Goal: Feedback & Contribution: Leave review/rating

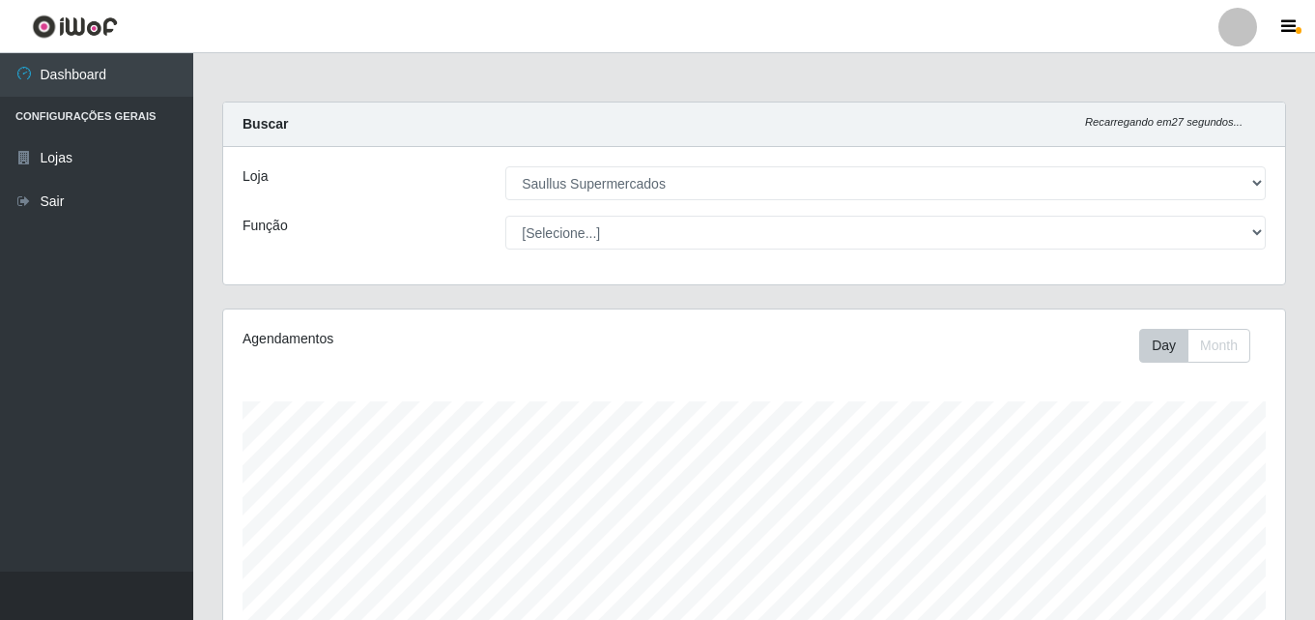
select select "423"
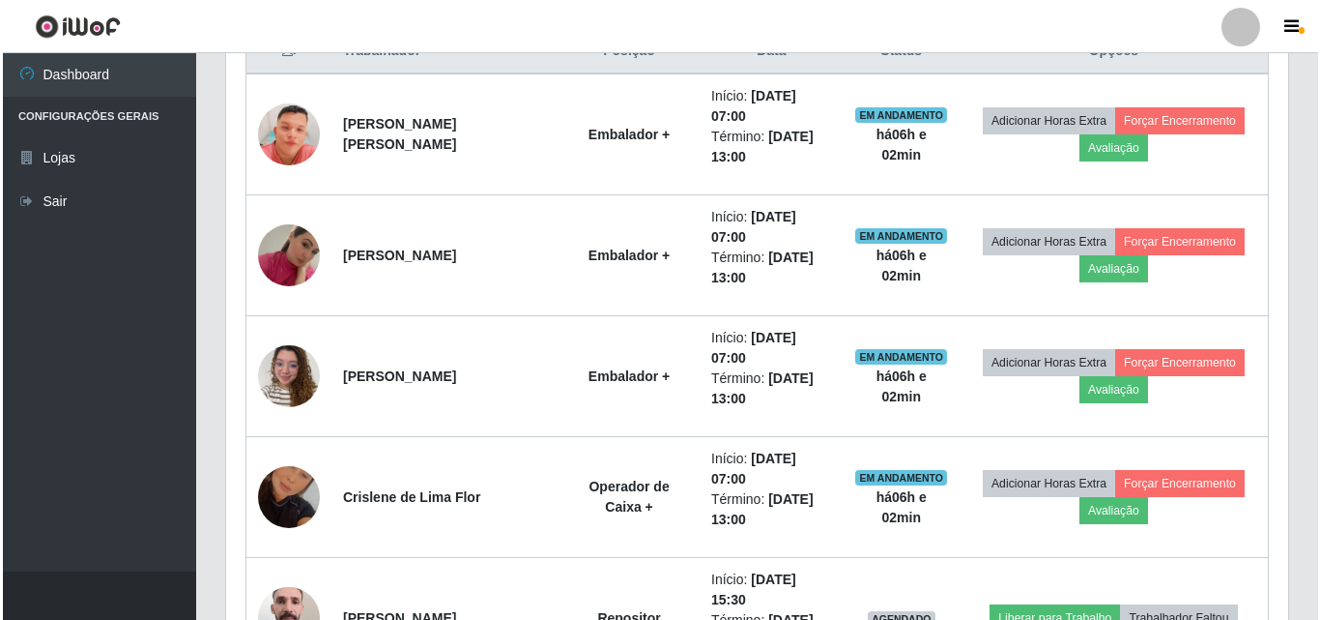
scroll to position [401, 1062]
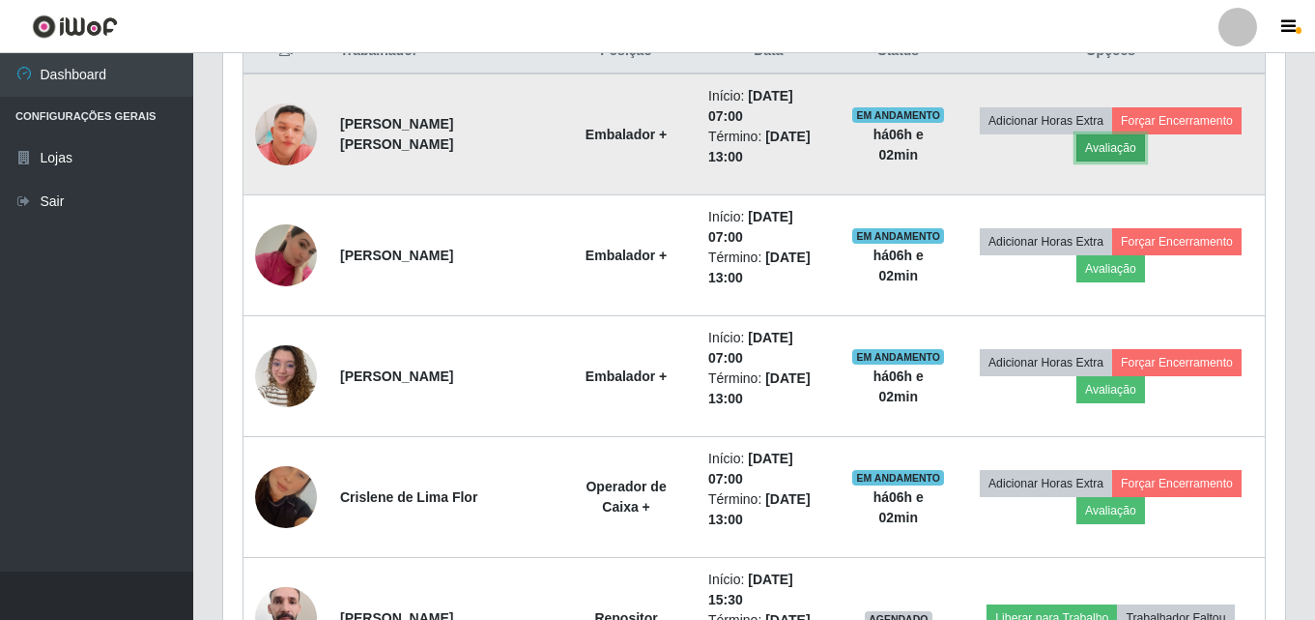
click at [1113, 151] on button "Avaliação" at bounding box center [1111, 147] width 69 height 27
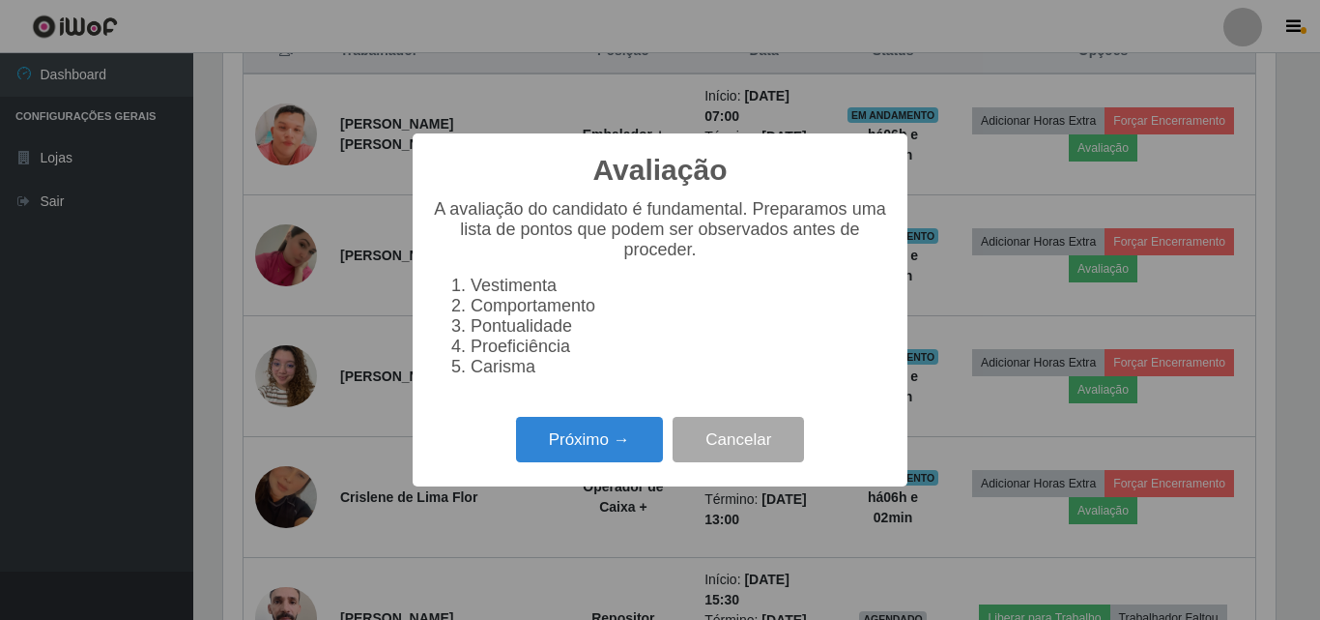
scroll to position [401, 1052]
click at [603, 452] on button "Próximo →" at bounding box center [589, 439] width 147 height 45
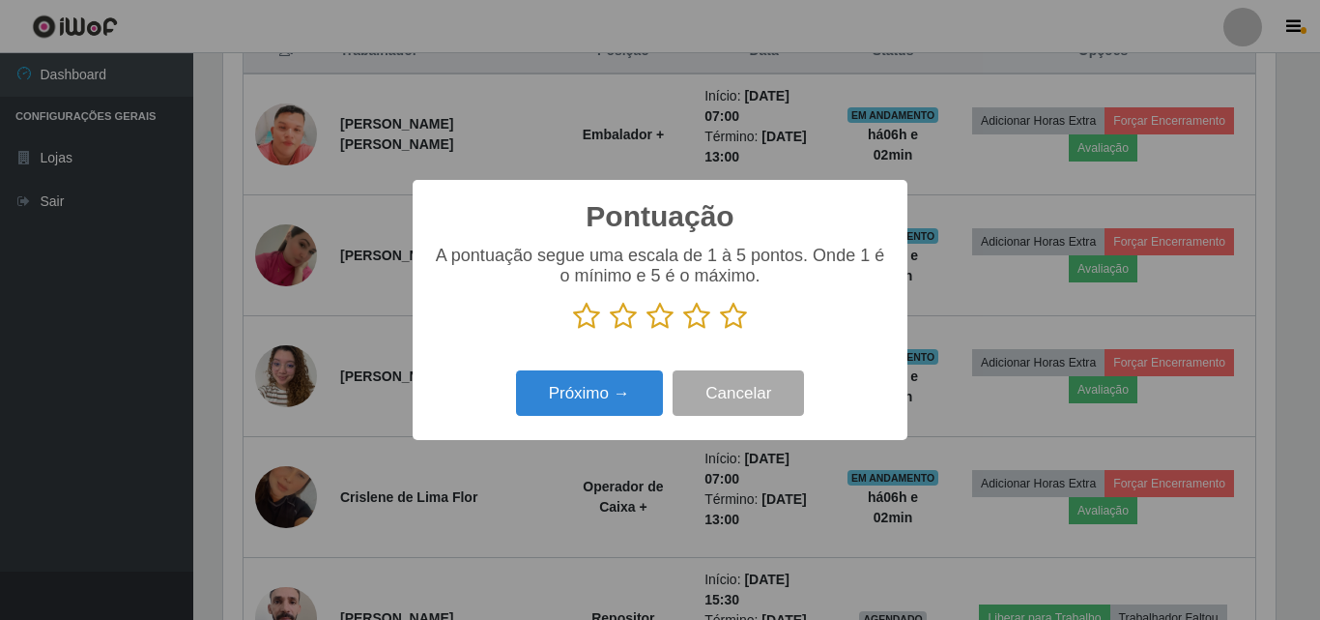
click at [735, 327] on icon at bounding box center [733, 316] width 27 height 29
click at [720, 331] on input "radio" at bounding box center [720, 331] width 0 height 0
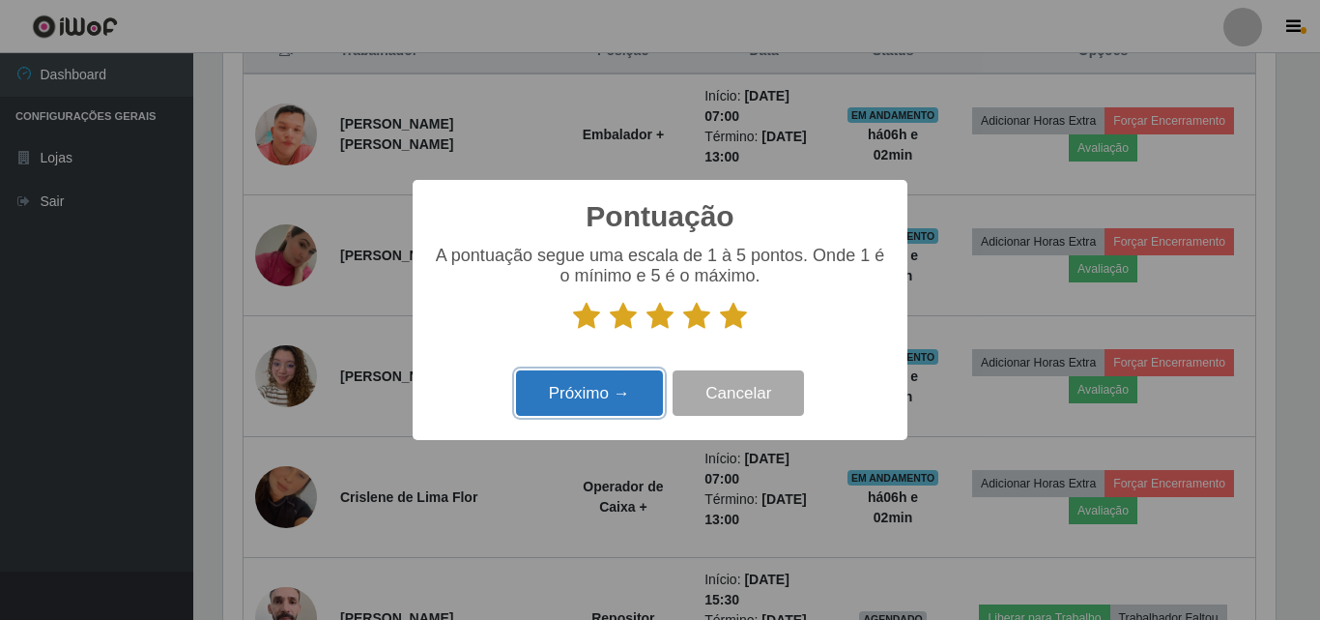
click at [573, 404] on button "Próximo →" at bounding box center [589, 392] width 147 height 45
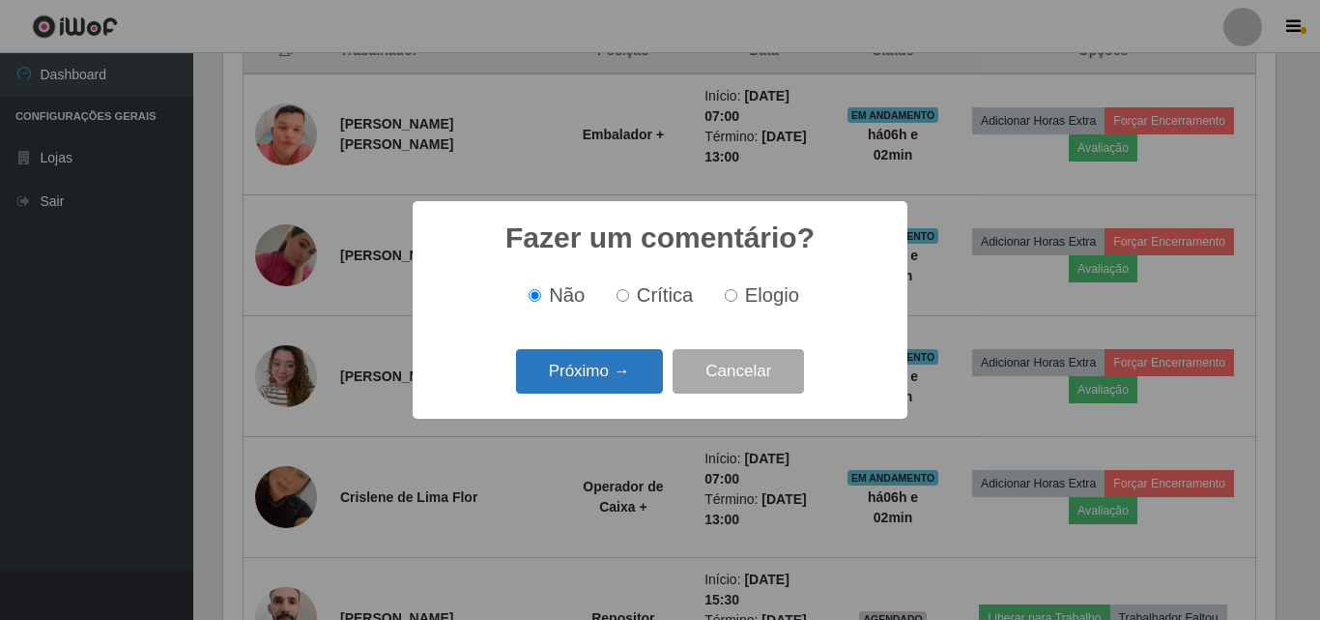
click at [573, 370] on button "Próximo →" at bounding box center [589, 371] width 147 height 45
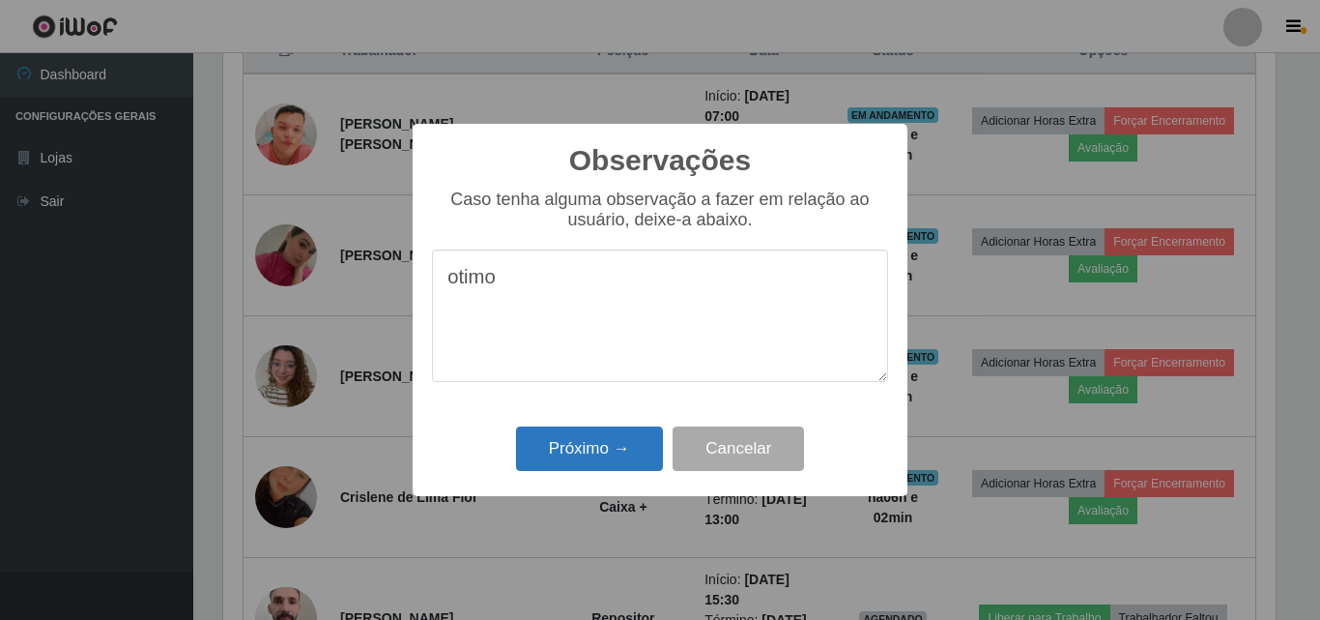
type textarea "otimo"
click at [592, 450] on button "Próximo →" at bounding box center [589, 448] width 147 height 45
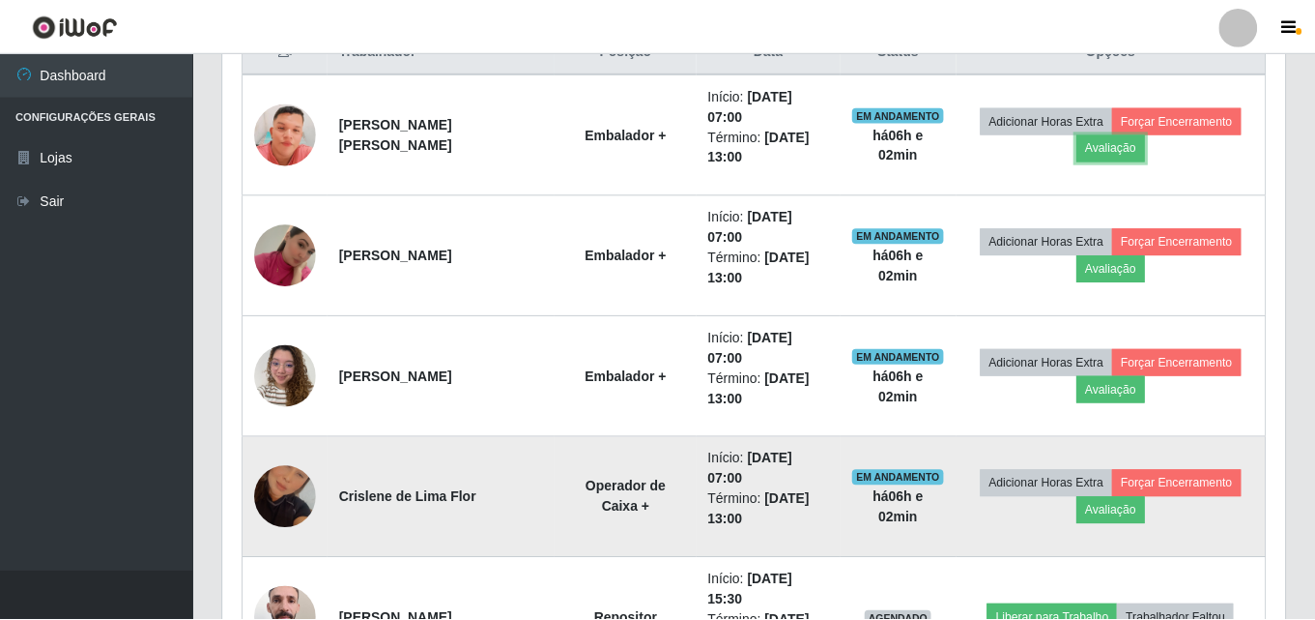
scroll to position [401, 1062]
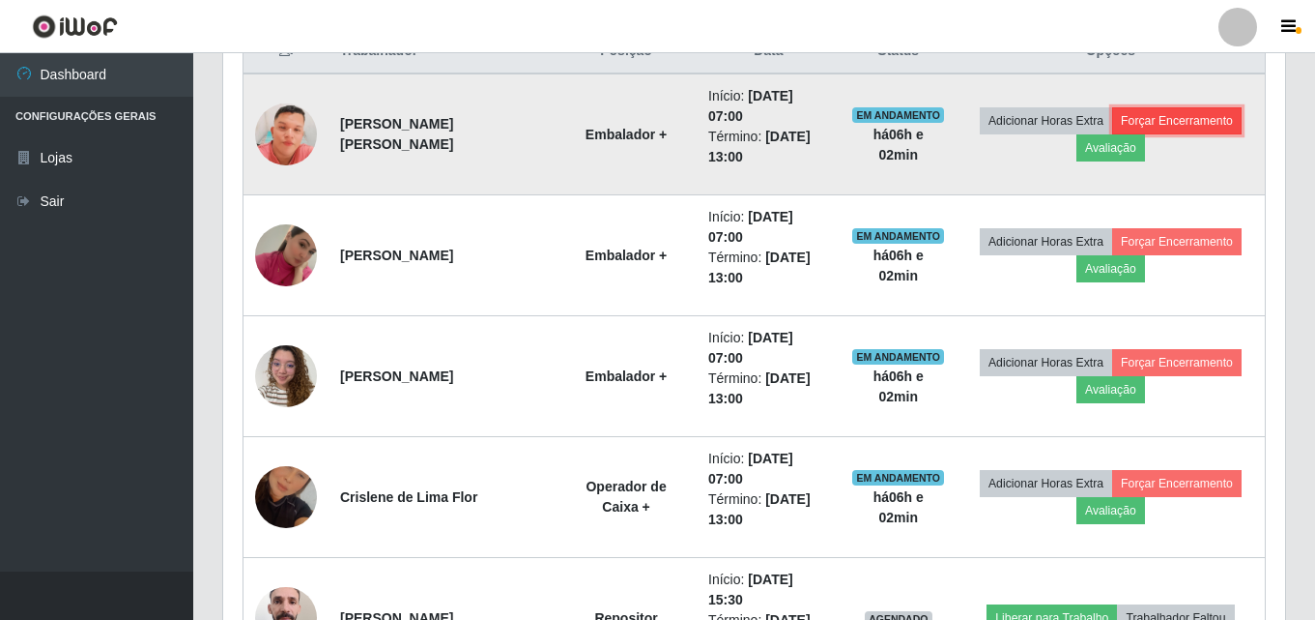
click at [1189, 122] on button "Forçar Encerramento" at bounding box center [1177, 120] width 130 height 27
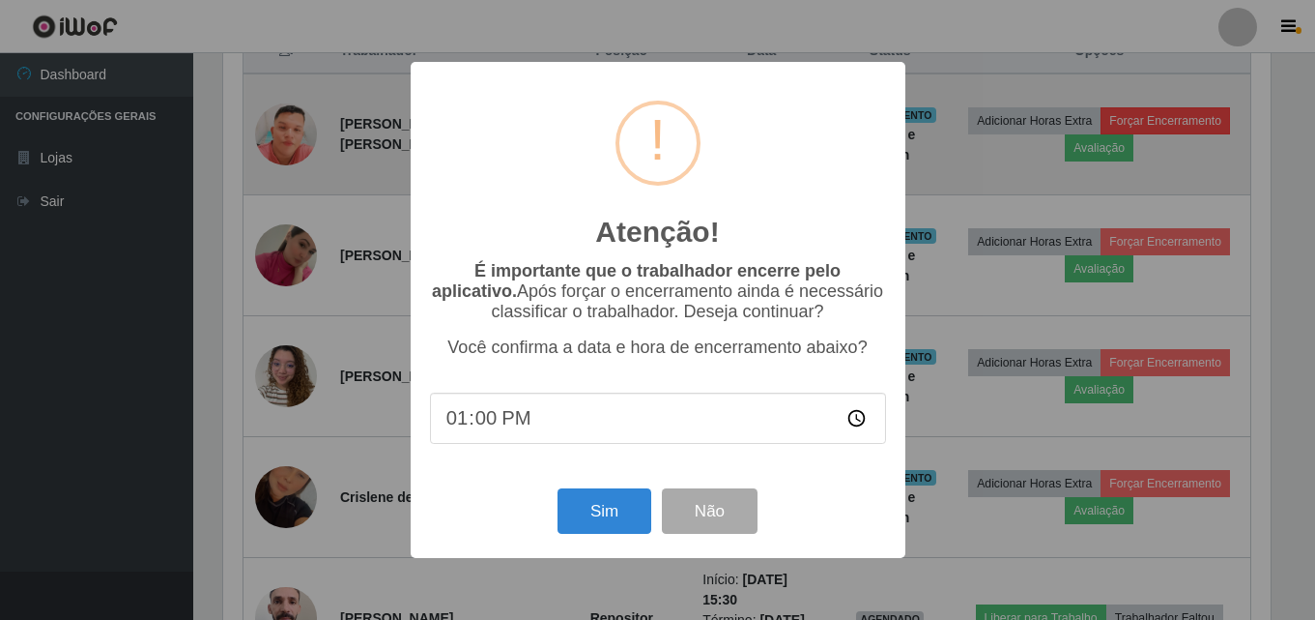
scroll to position [401, 1052]
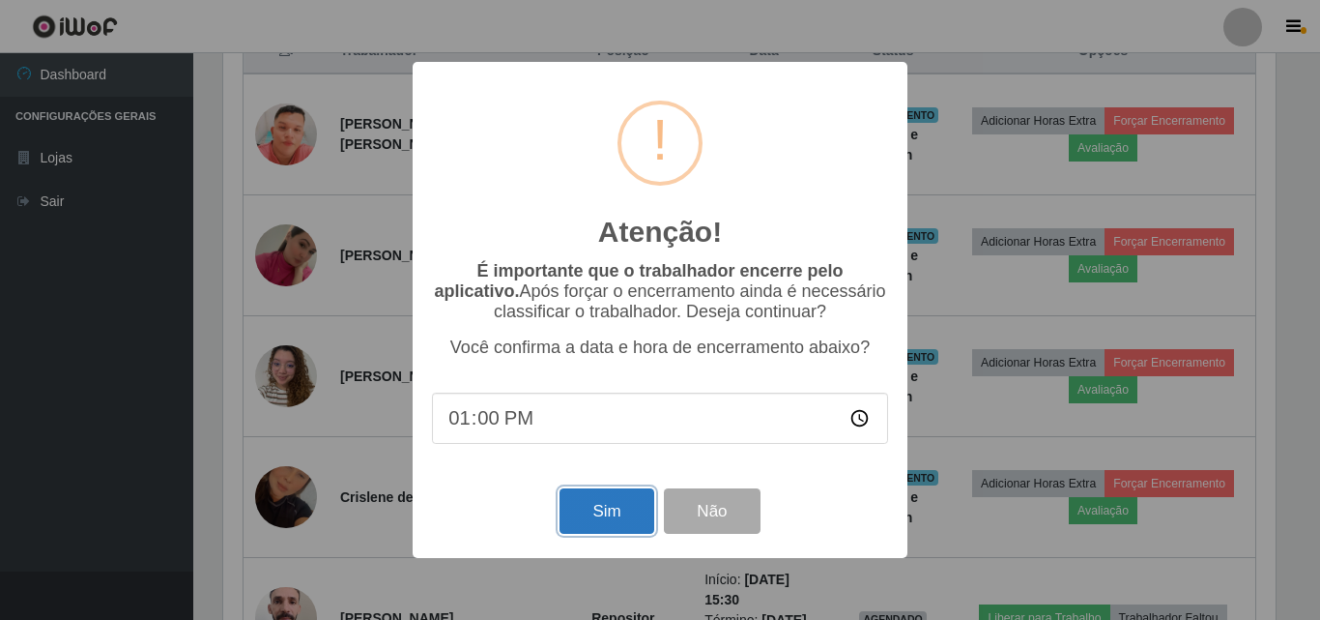
click at [593, 528] on button "Sim" at bounding box center [607, 510] width 94 height 45
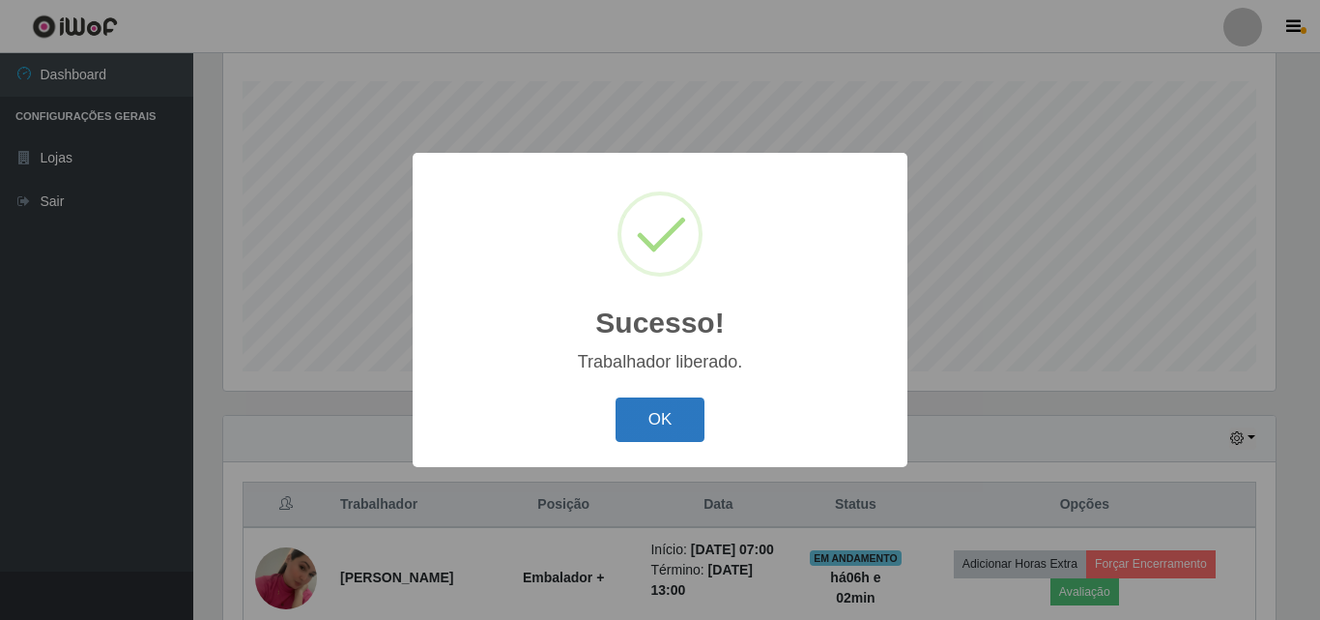
click at [658, 427] on button "OK" at bounding box center [661, 419] width 90 height 45
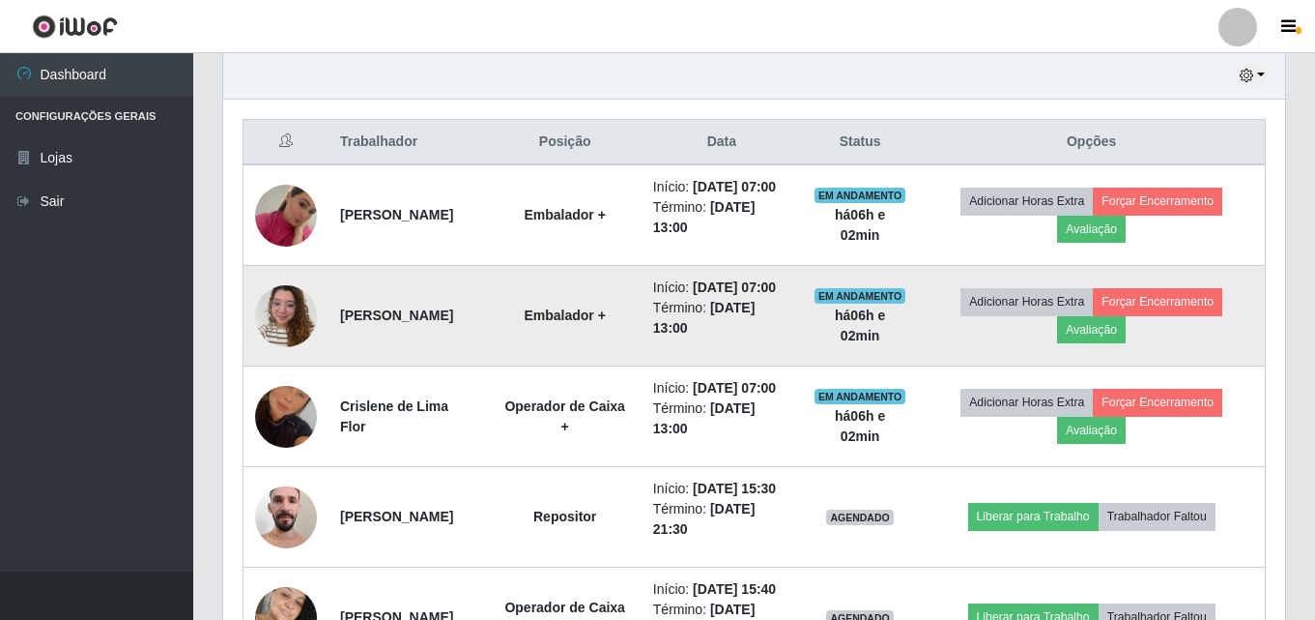
scroll to position [803, 0]
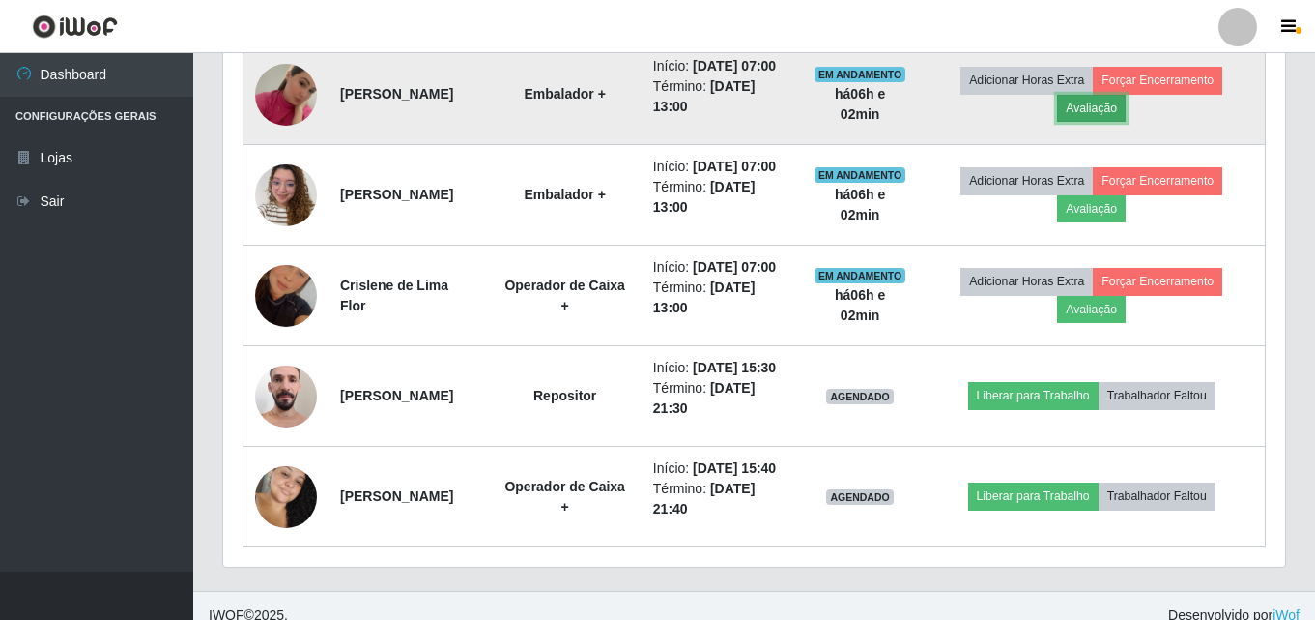
click at [1088, 122] on button "Avaliação" at bounding box center [1091, 108] width 69 height 27
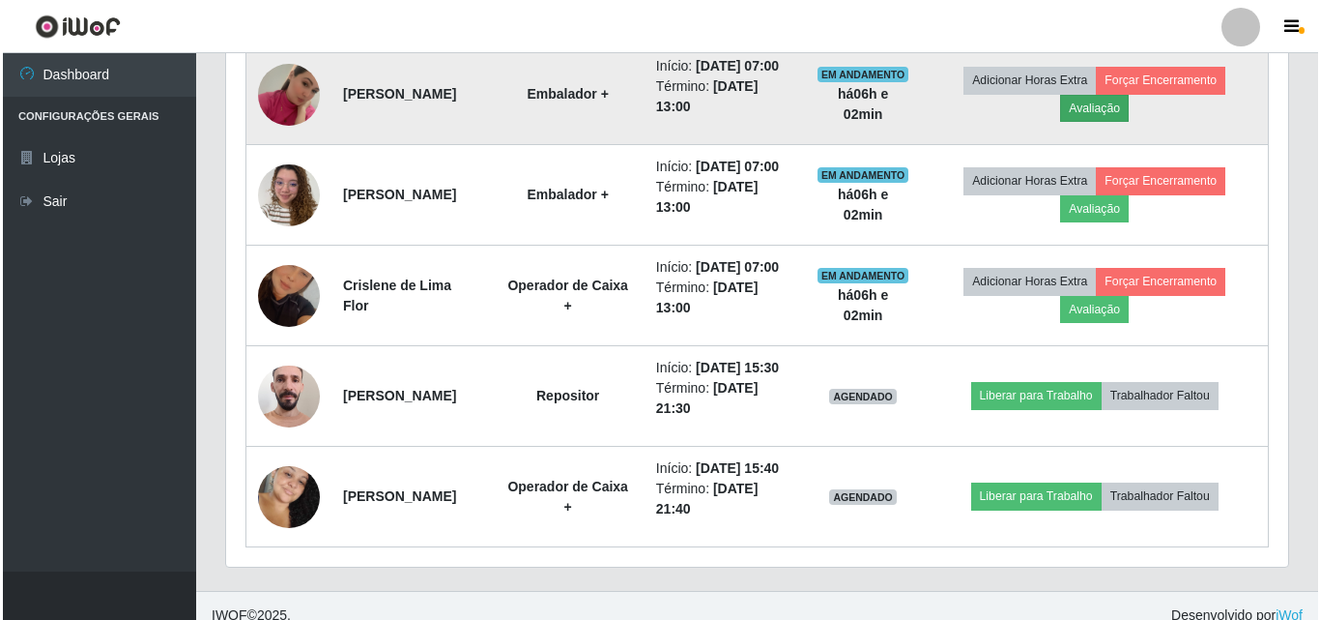
scroll to position [401, 1052]
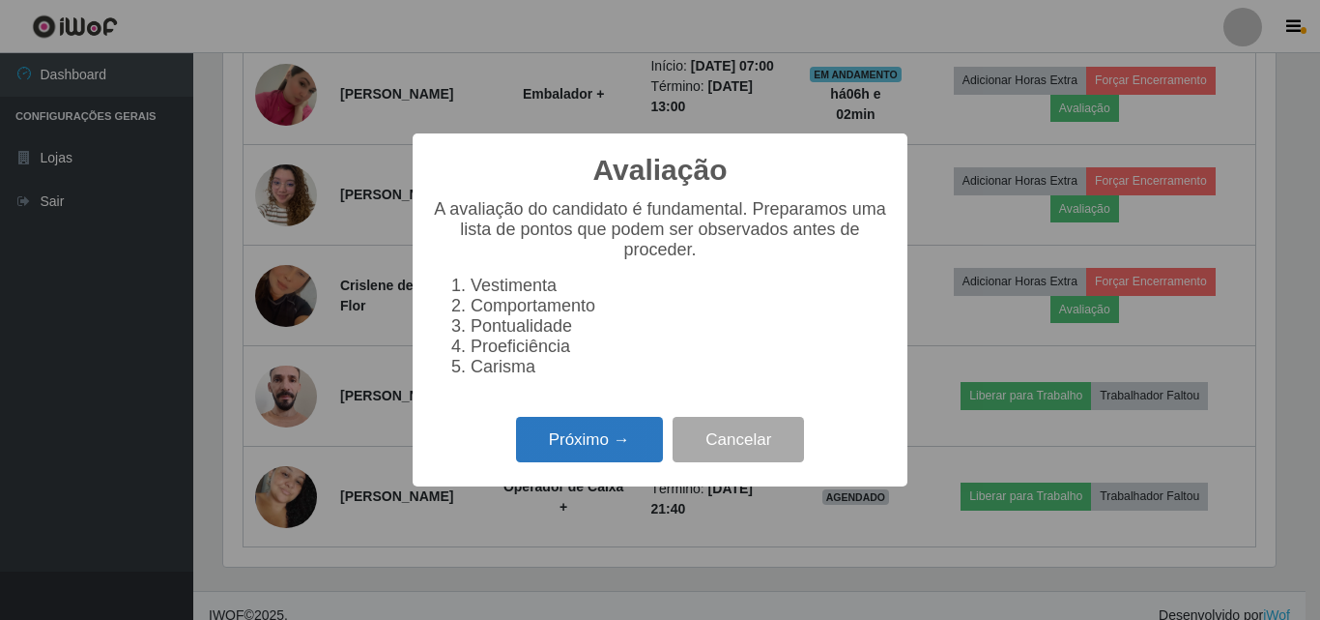
click at [613, 457] on button "Próximo →" at bounding box center [589, 439] width 147 height 45
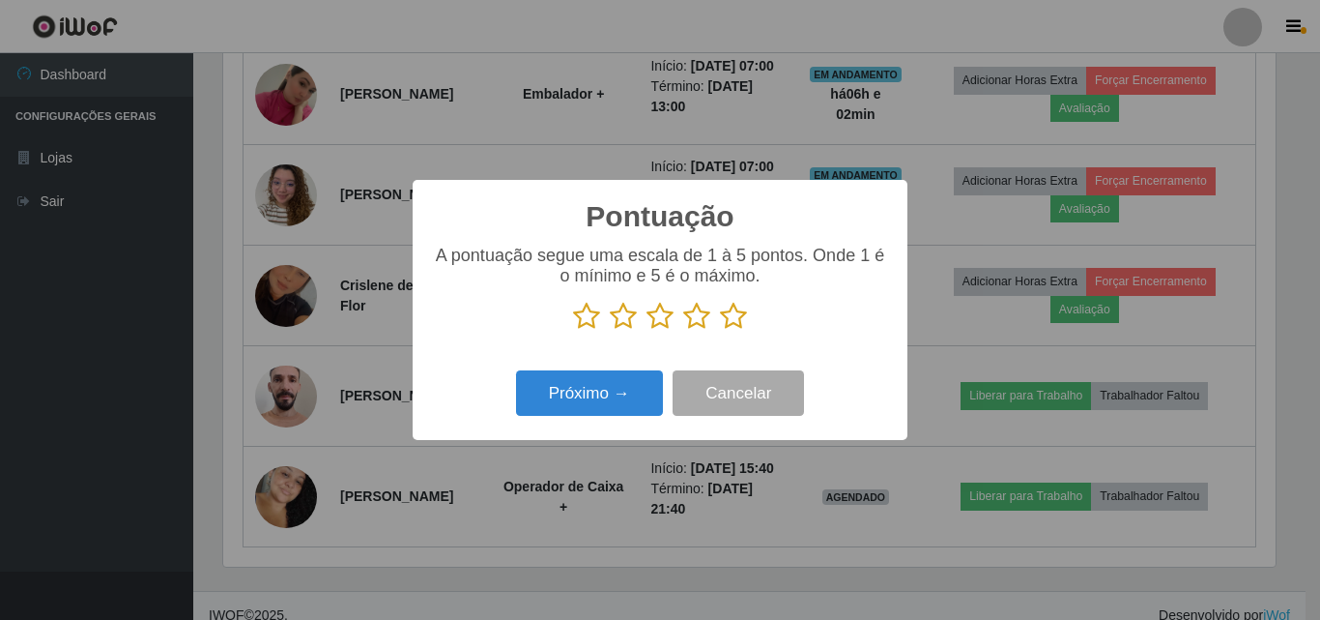
drag, startPoint x: 736, startPoint y: 323, endPoint x: 719, endPoint y: 332, distance: 19.5
click at [734, 324] on icon at bounding box center [733, 316] width 27 height 29
click at [720, 331] on input "radio" at bounding box center [720, 331] width 0 height 0
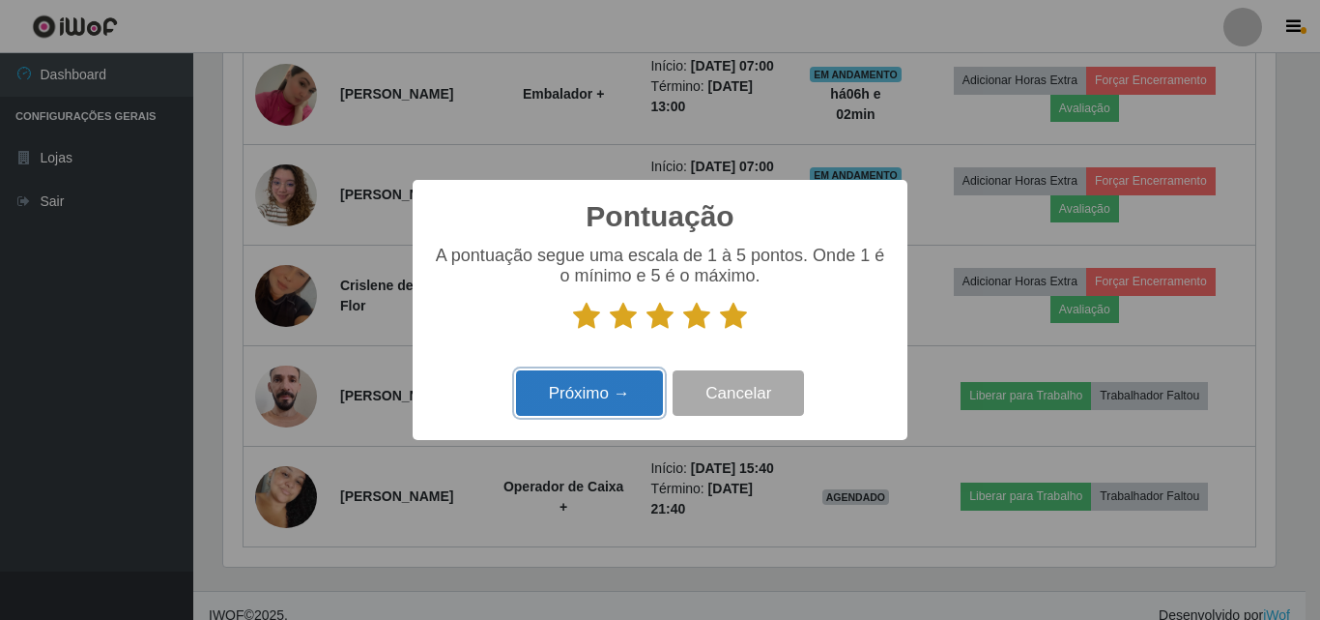
click at [598, 393] on button "Próximo →" at bounding box center [589, 392] width 147 height 45
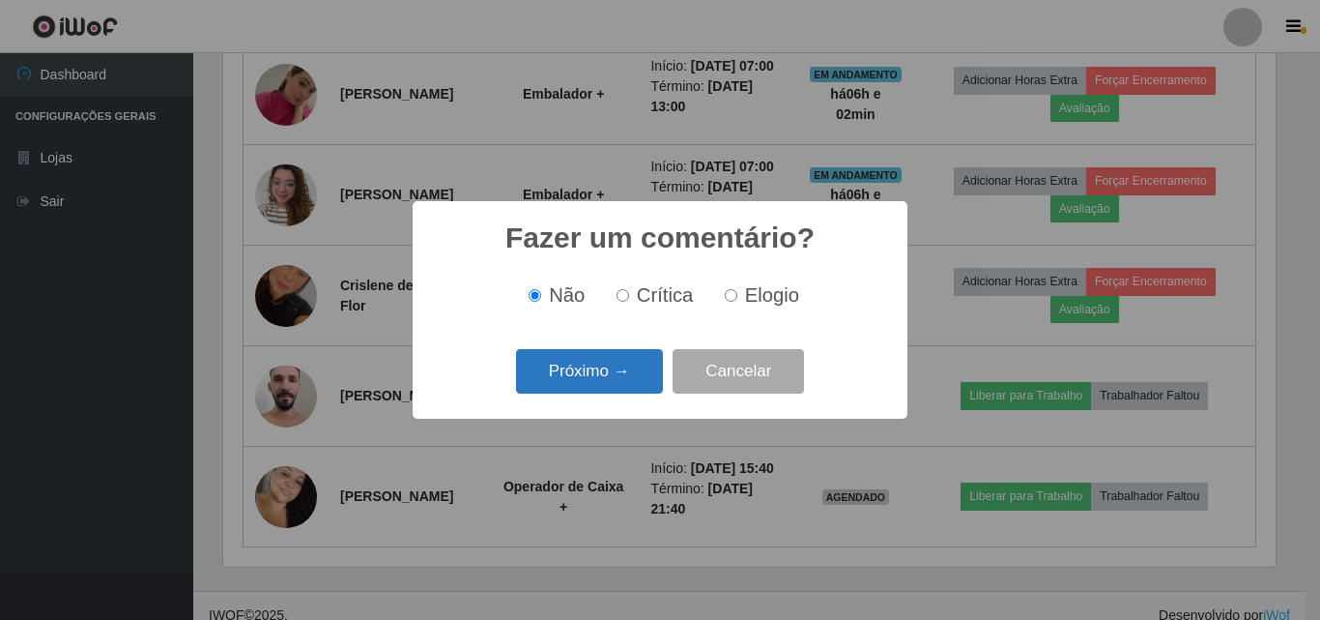
click at [590, 368] on button "Próximo →" at bounding box center [589, 371] width 147 height 45
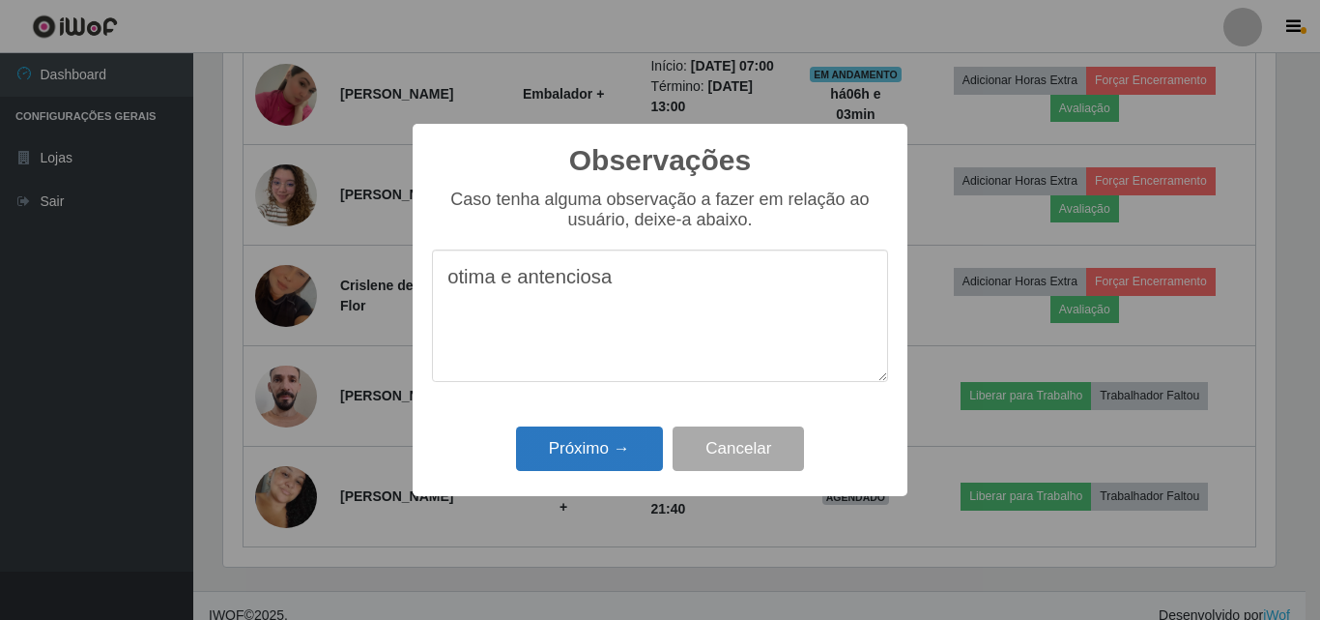
type textarea "otima e antenciosa"
click at [614, 462] on button "Próximo →" at bounding box center [589, 448] width 147 height 45
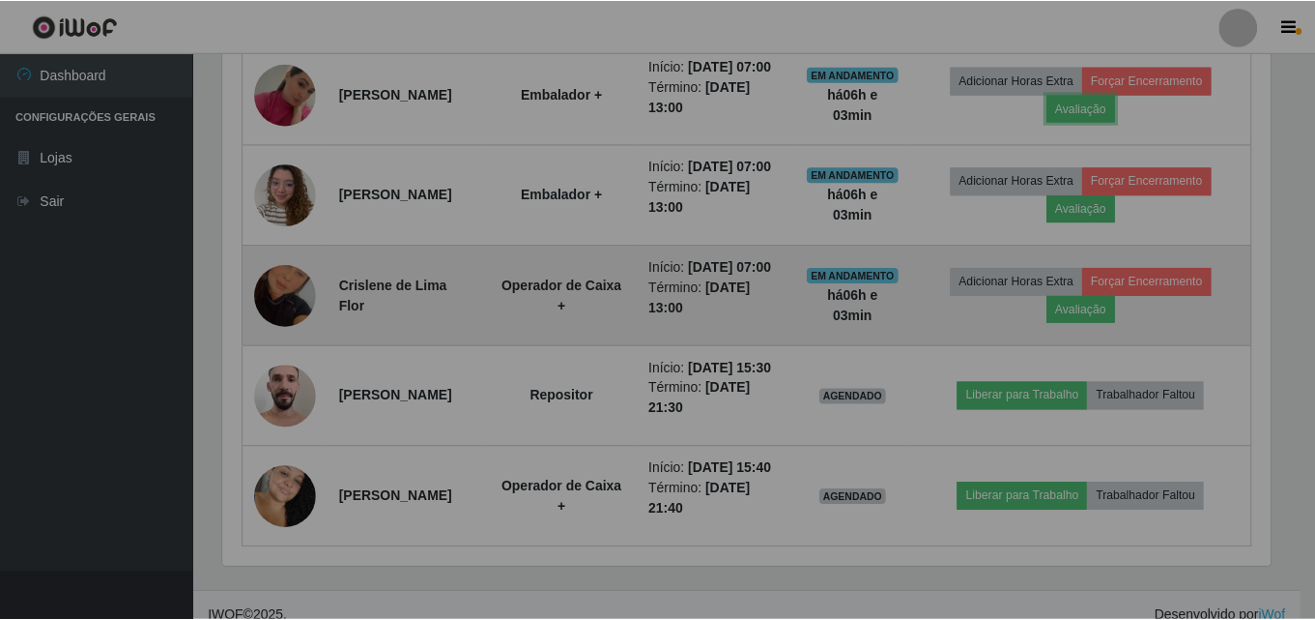
scroll to position [401, 1062]
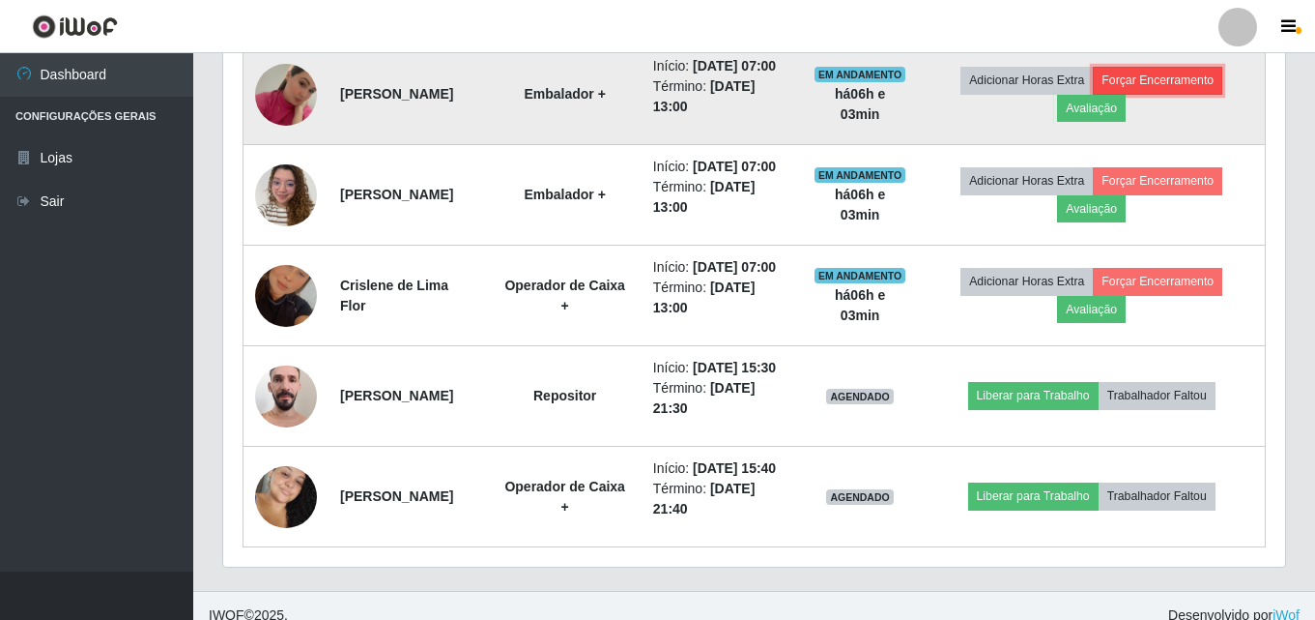
click at [1213, 94] on button "Forçar Encerramento" at bounding box center [1158, 80] width 130 height 27
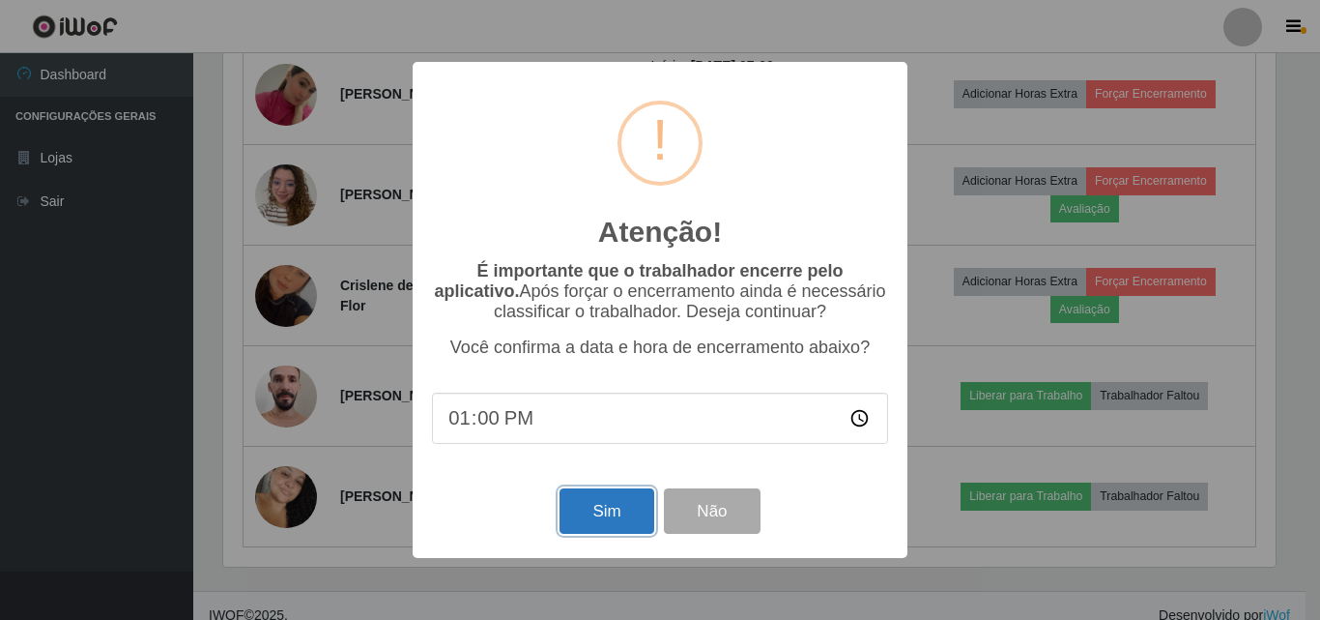
click at [616, 511] on button "Sim" at bounding box center [607, 510] width 94 height 45
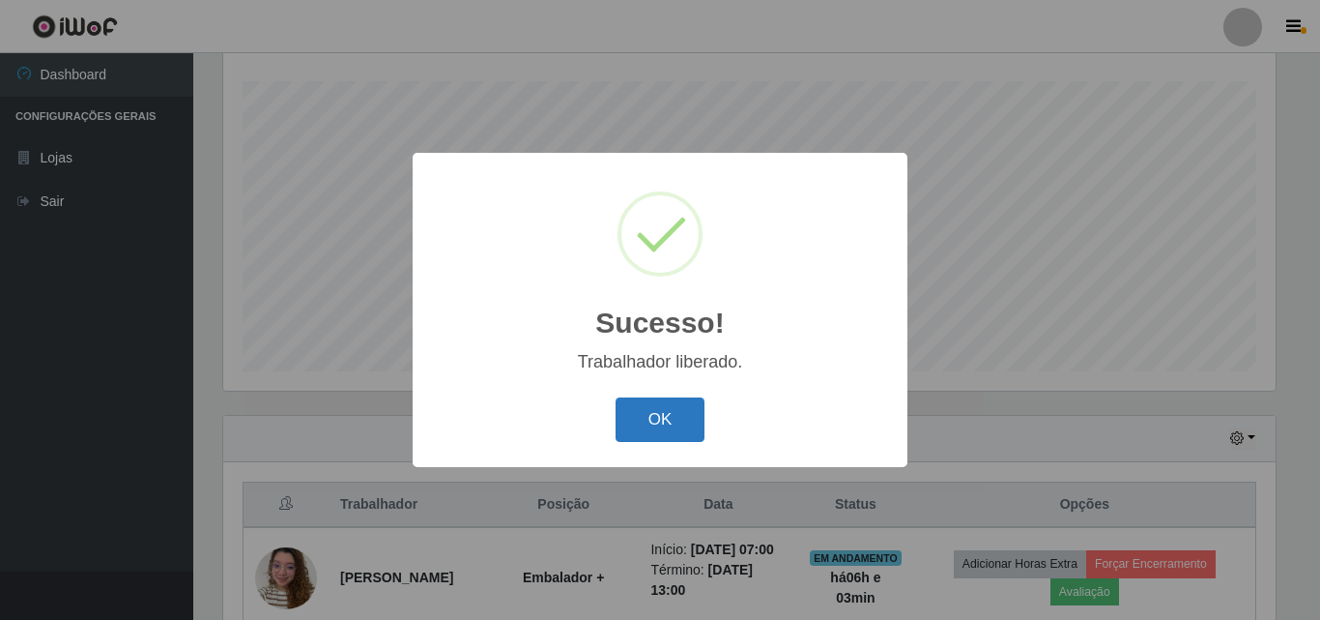
click at [664, 416] on button "OK" at bounding box center [661, 419] width 90 height 45
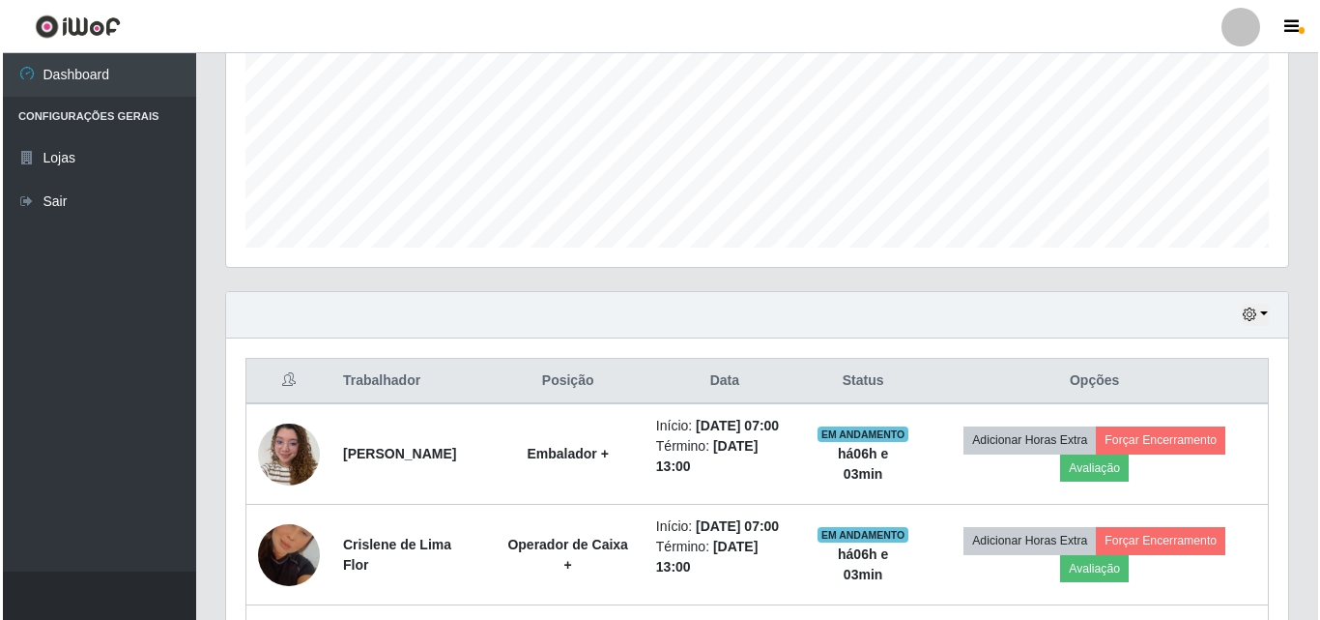
scroll to position [706, 0]
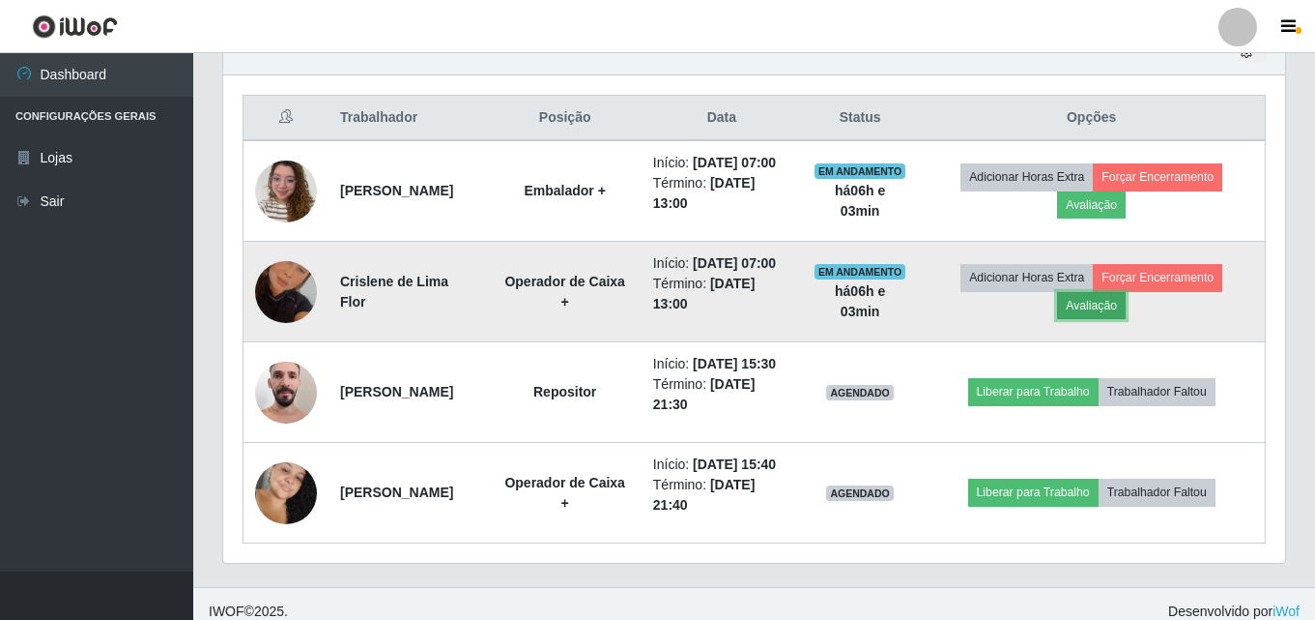
click at [1123, 306] on button "Avaliação" at bounding box center [1091, 305] width 69 height 27
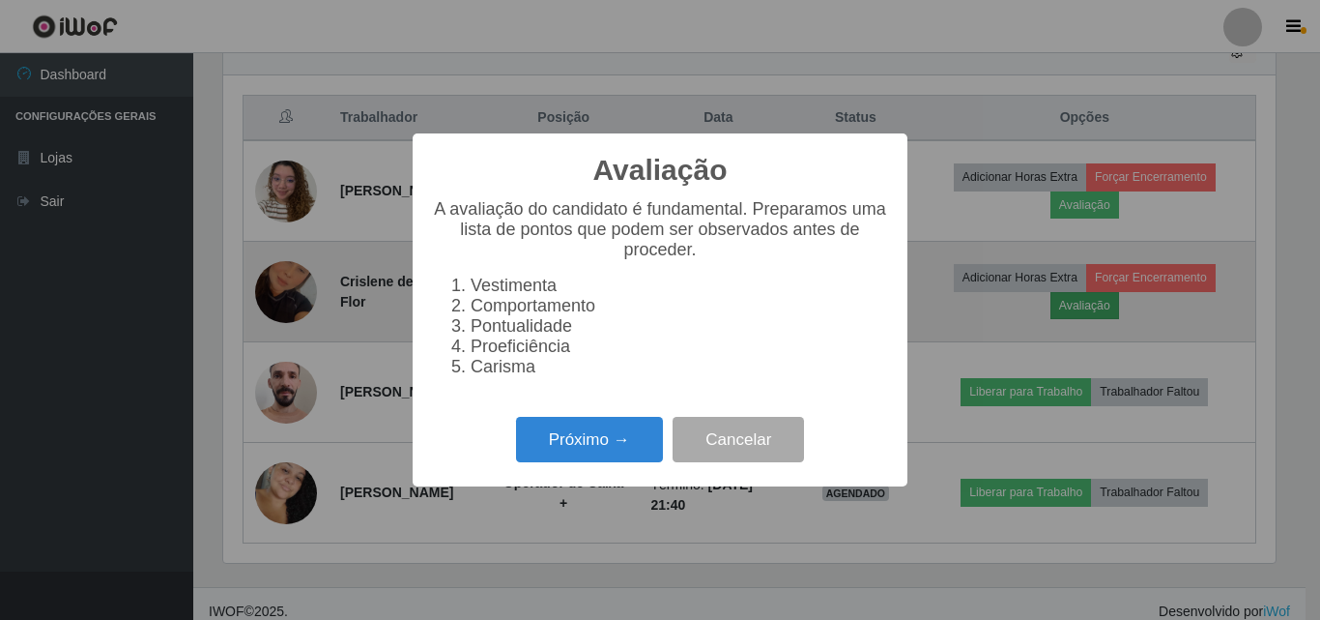
scroll to position [401, 1052]
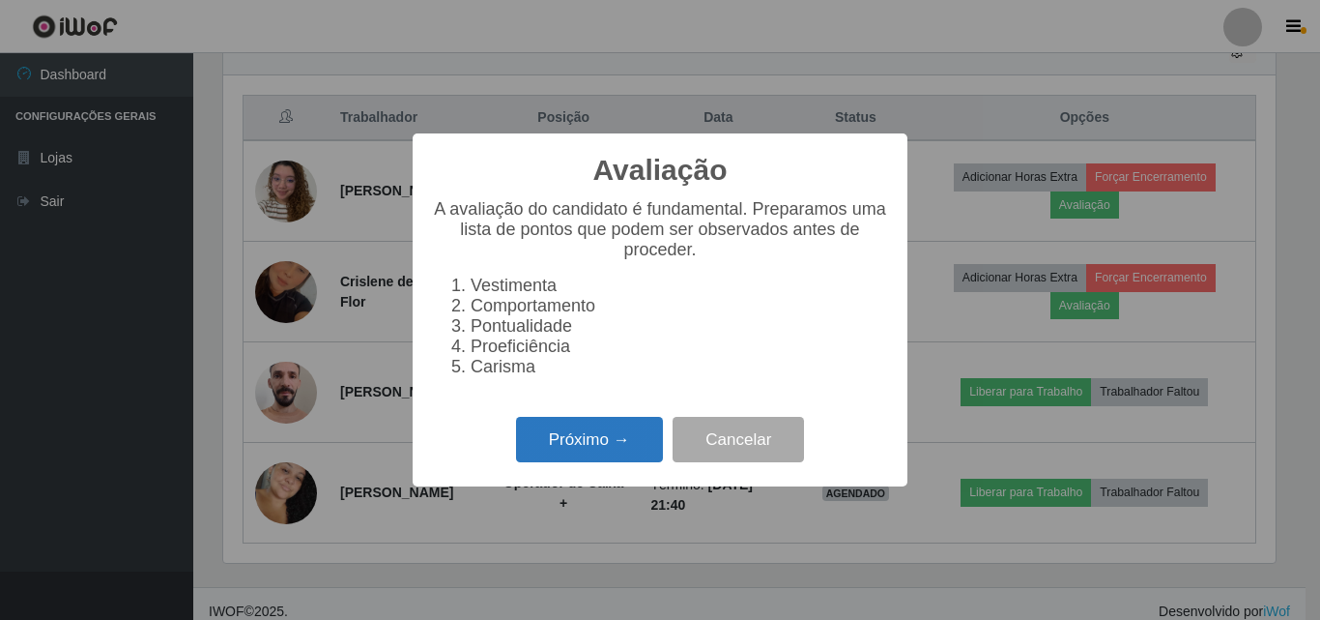
click at [554, 462] on button "Próximo →" at bounding box center [589, 439] width 147 height 45
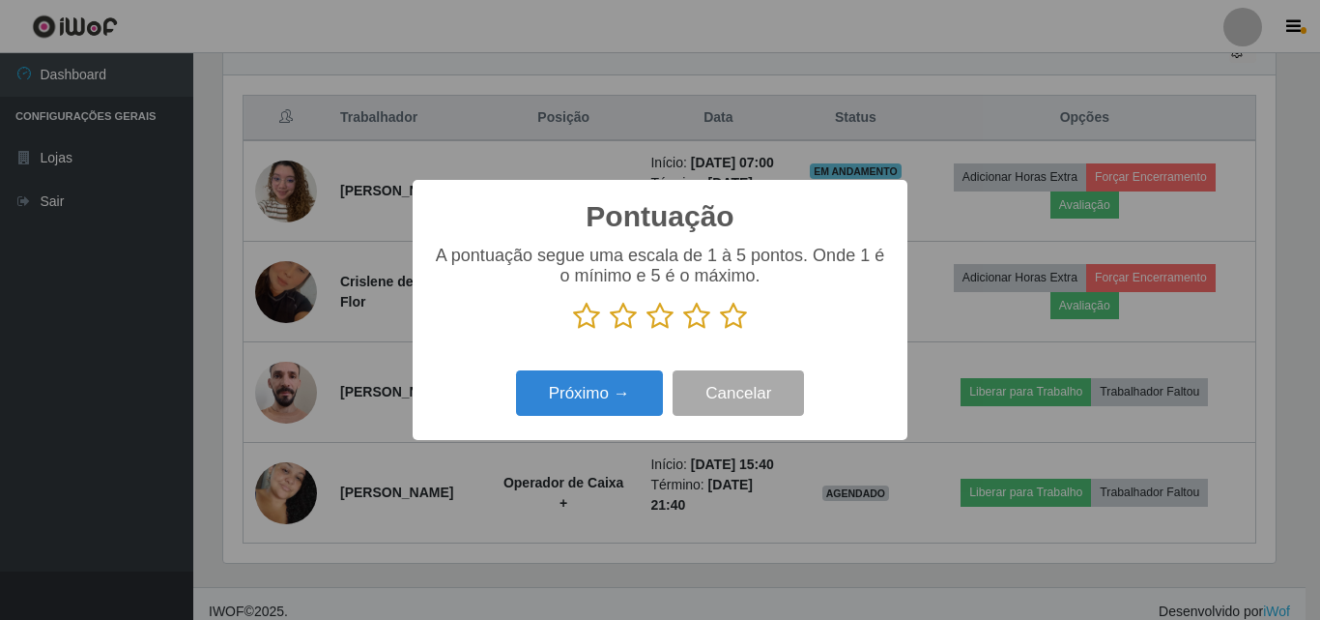
click at [728, 322] on icon at bounding box center [733, 316] width 27 height 29
click at [720, 331] on input "radio" at bounding box center [720, 331] width 0 height 0
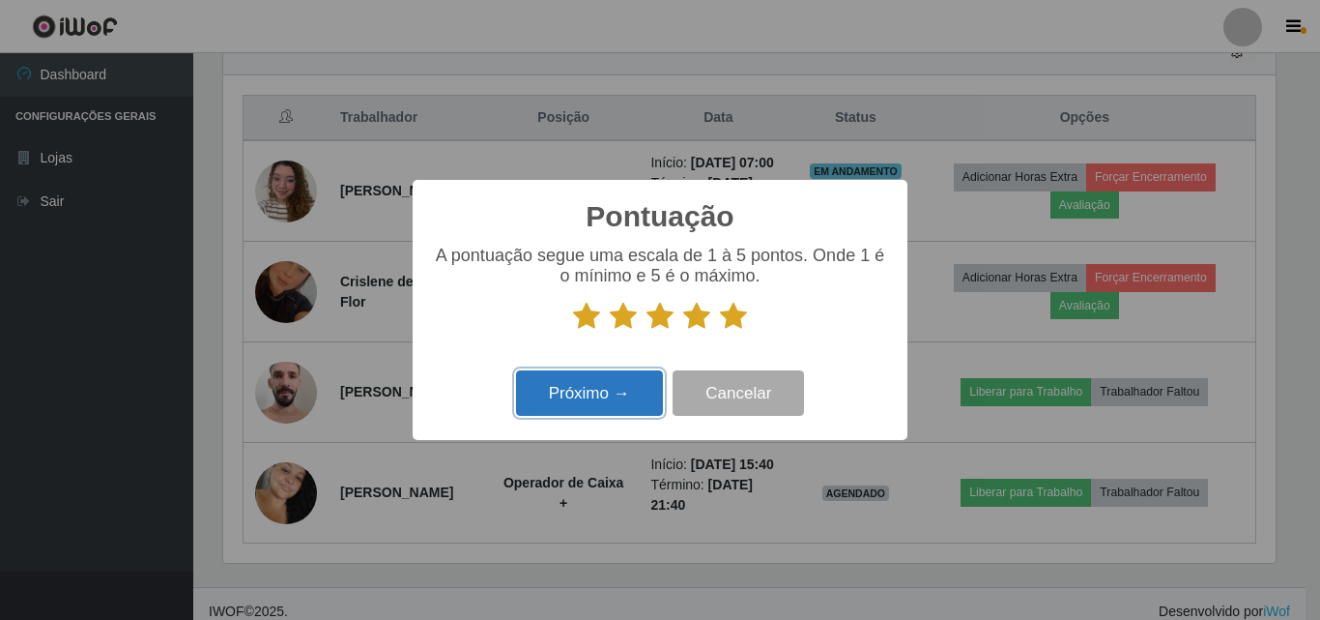
click at [619, 391] on button "Próximo →" at bounding box center [589, 392] width 147 height 45
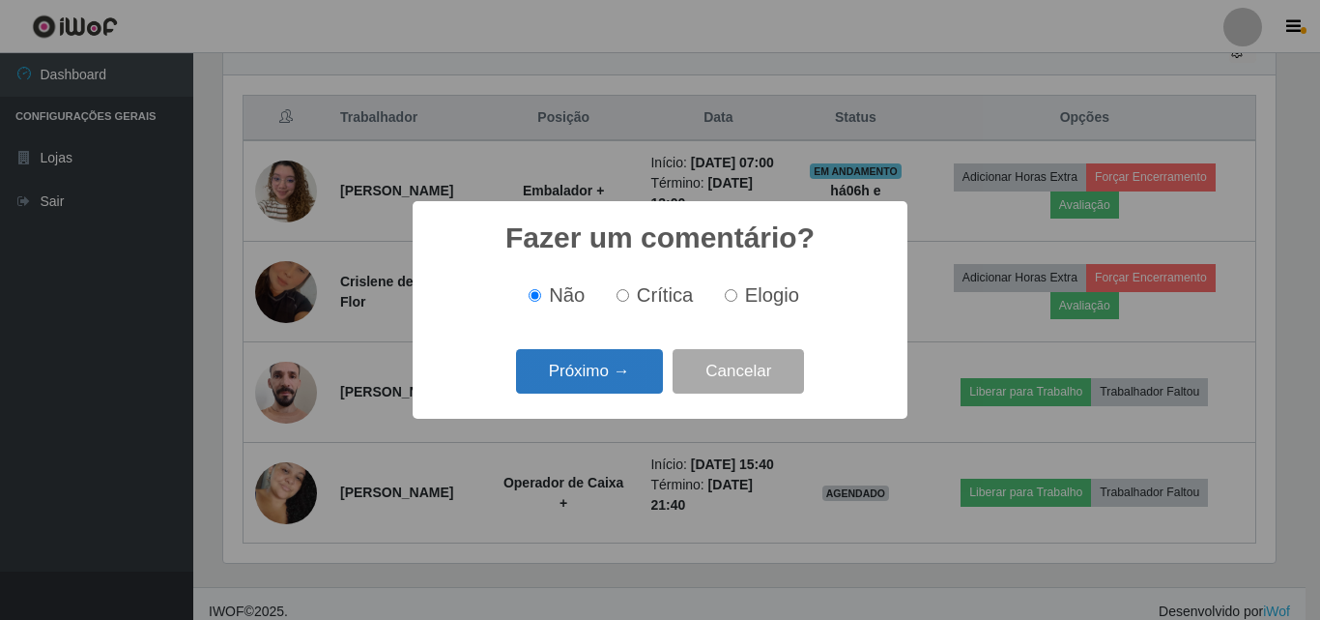
click at [614, 371] on button "Próximo →" at bounding box center [589, 371] width 147 height 45
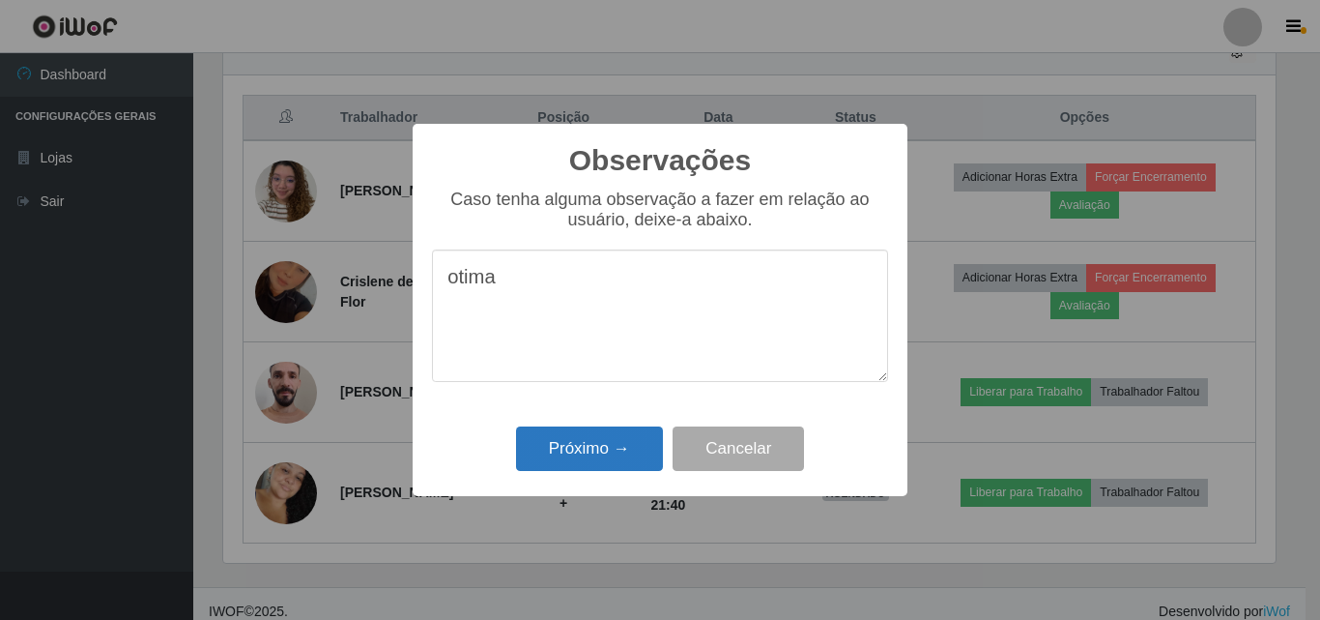
type textarea "otima"
click at [591, 446] on button "Próximo →" at bounding box center [589, 448] width 147 height 45
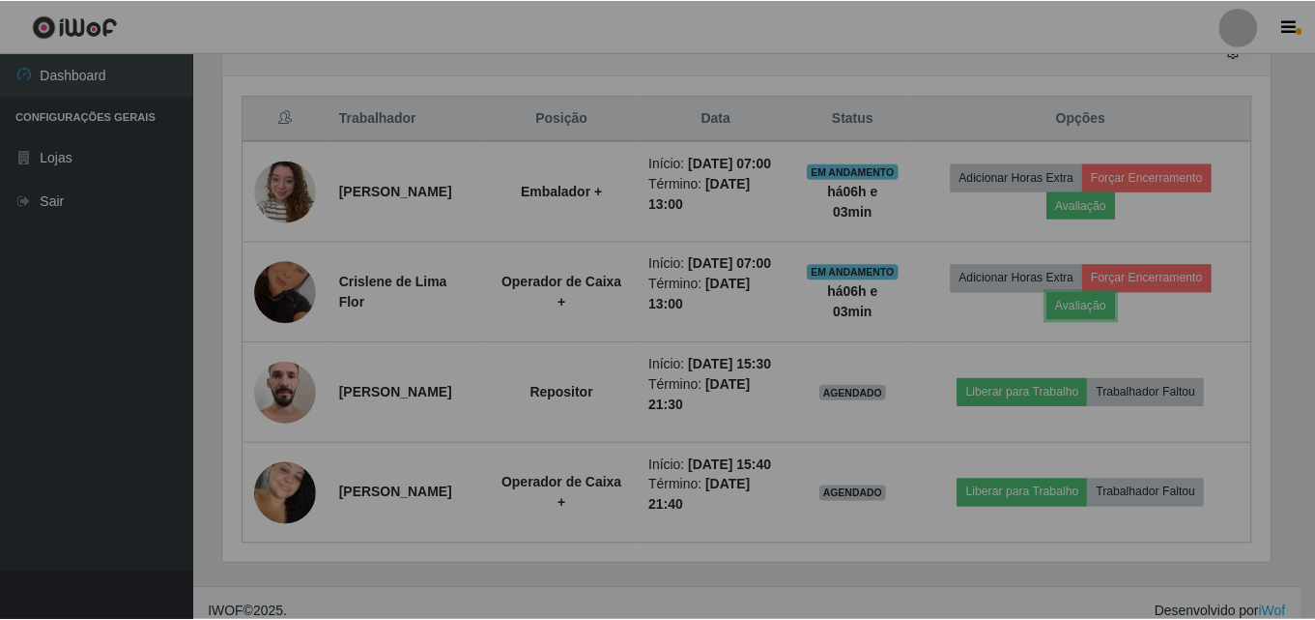
scroll to position [401, 1062]
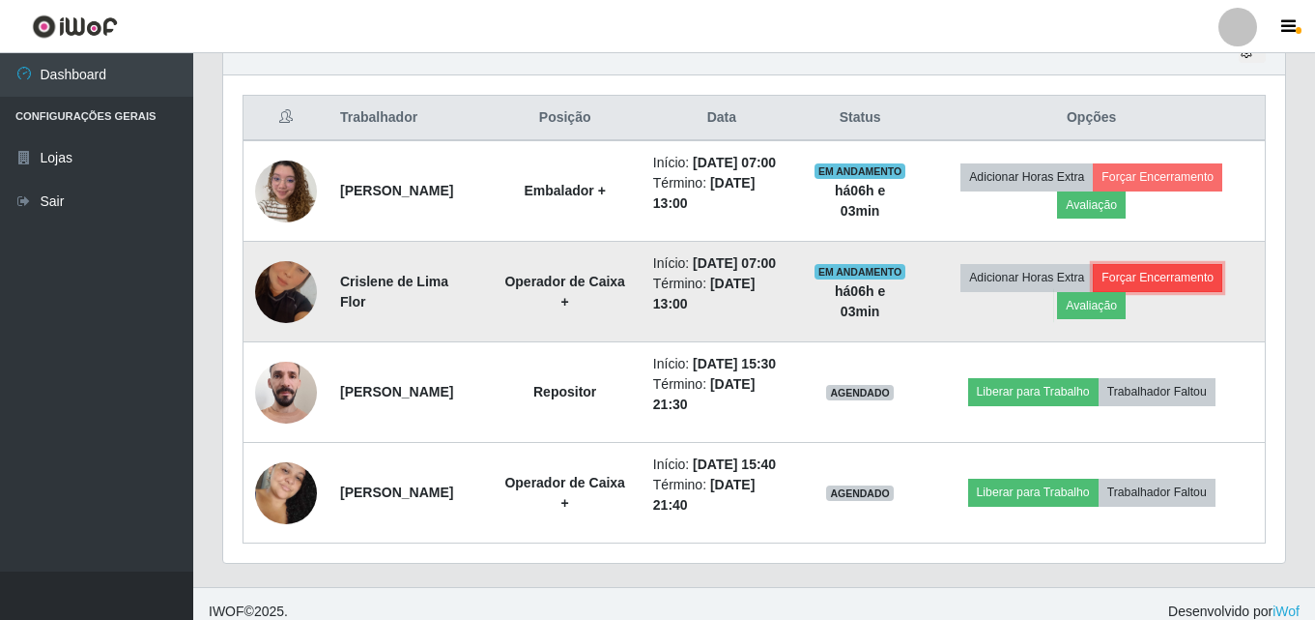
click at [1167, 277] on button "Forçar Encerramento" at bounding box center [1158, 277] width 130 height 27
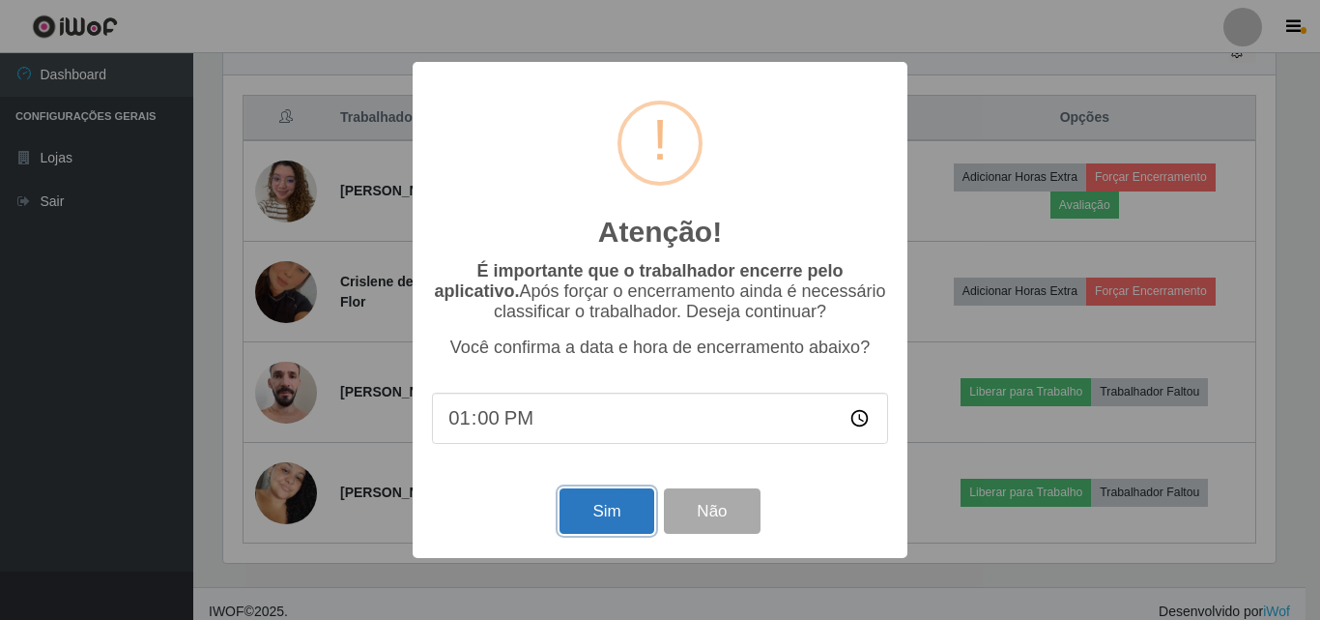
click at [591, 518] on button "Sim" at bounding box center [607, 510] width 94 height 45
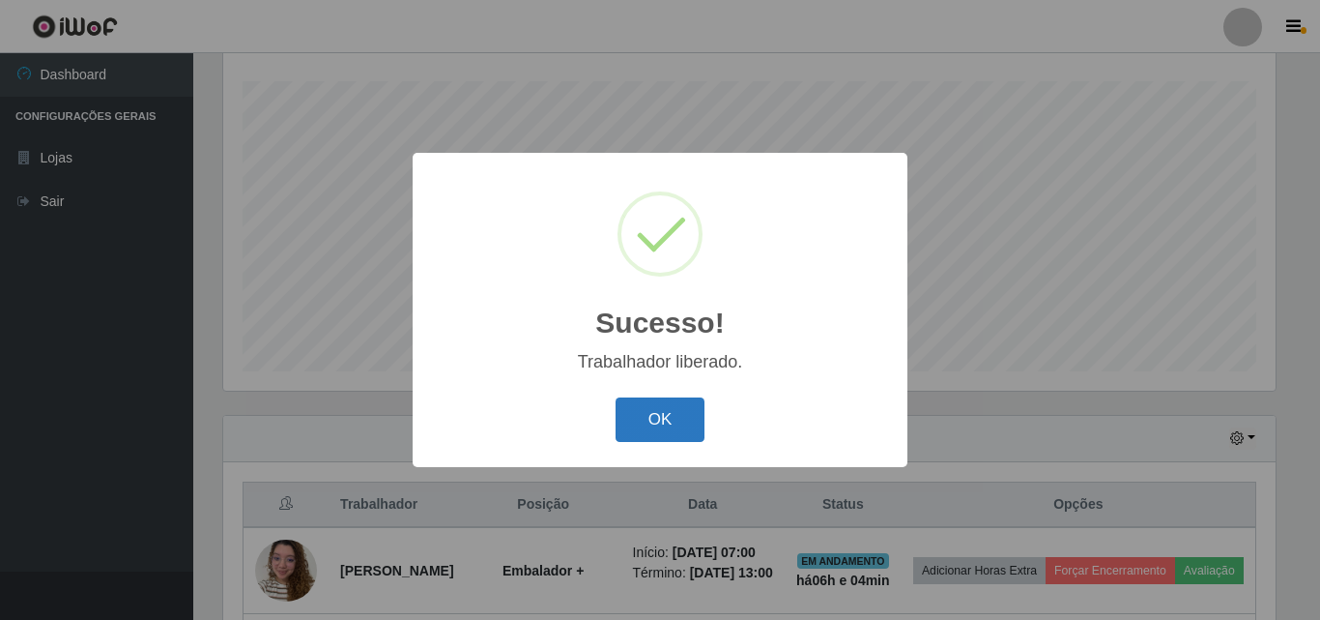
click at [670, 428] on button "OK" at bounding box center [661, 419] width 90 height 45
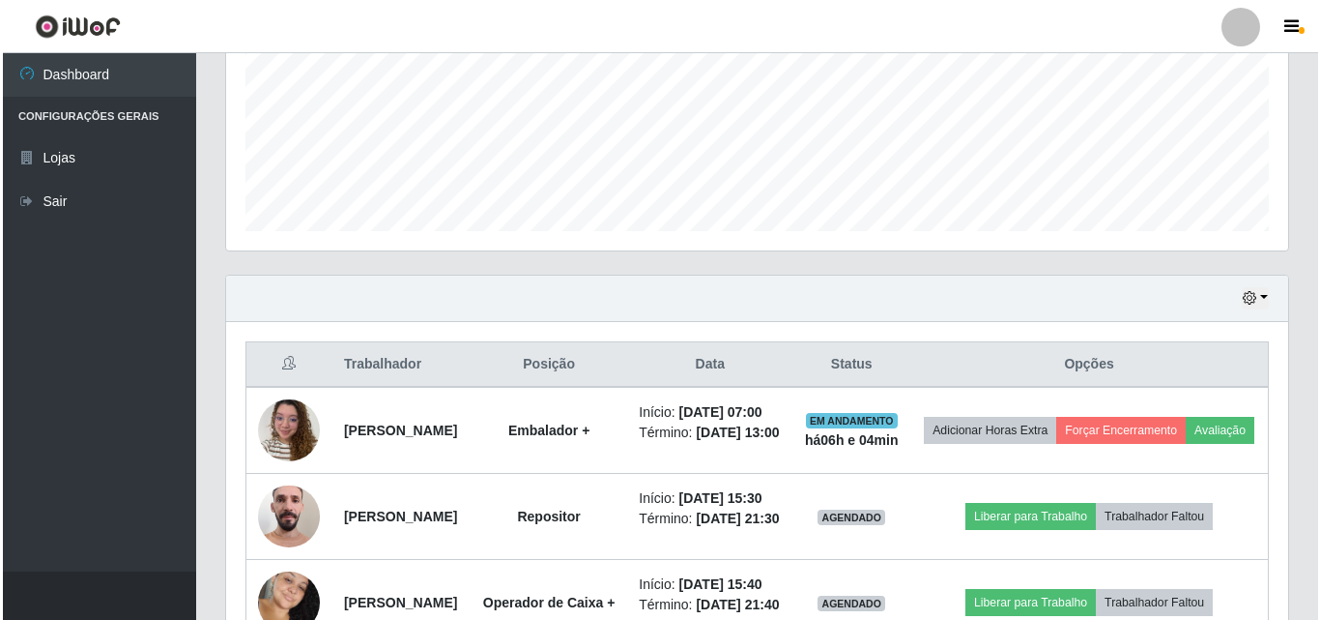
scroll to position [621, 0]
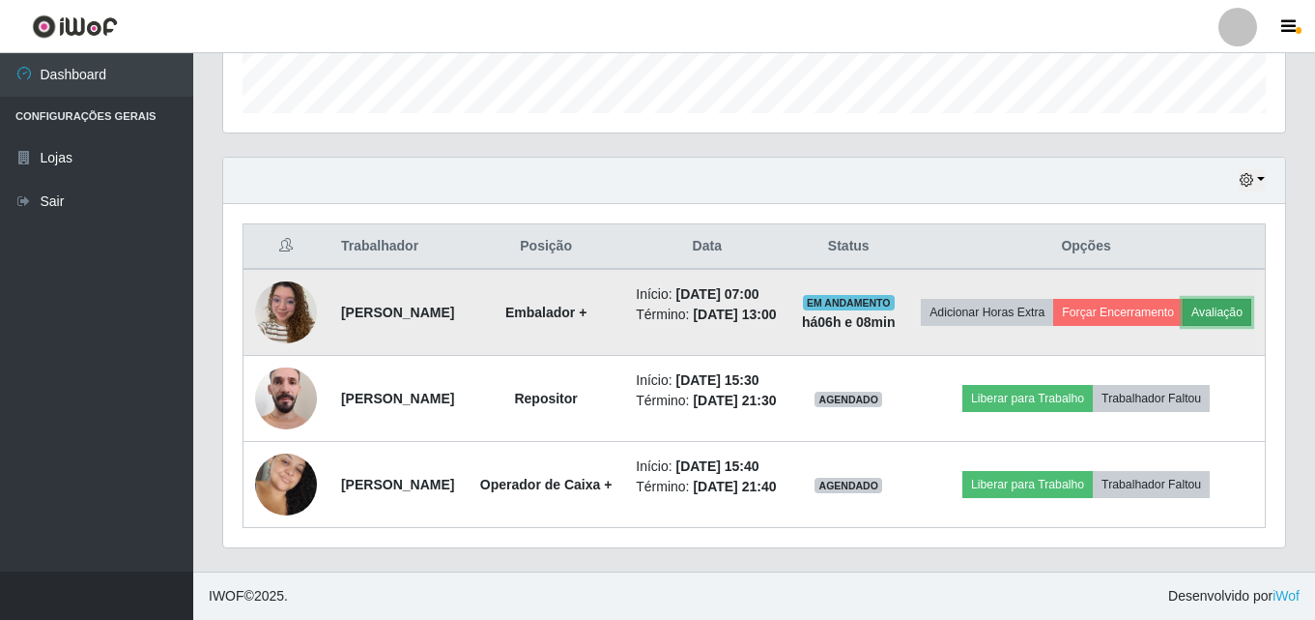
click at [1183, 299] on button "Avaliação" at bounding box center [1217, 312] width 69 height 27
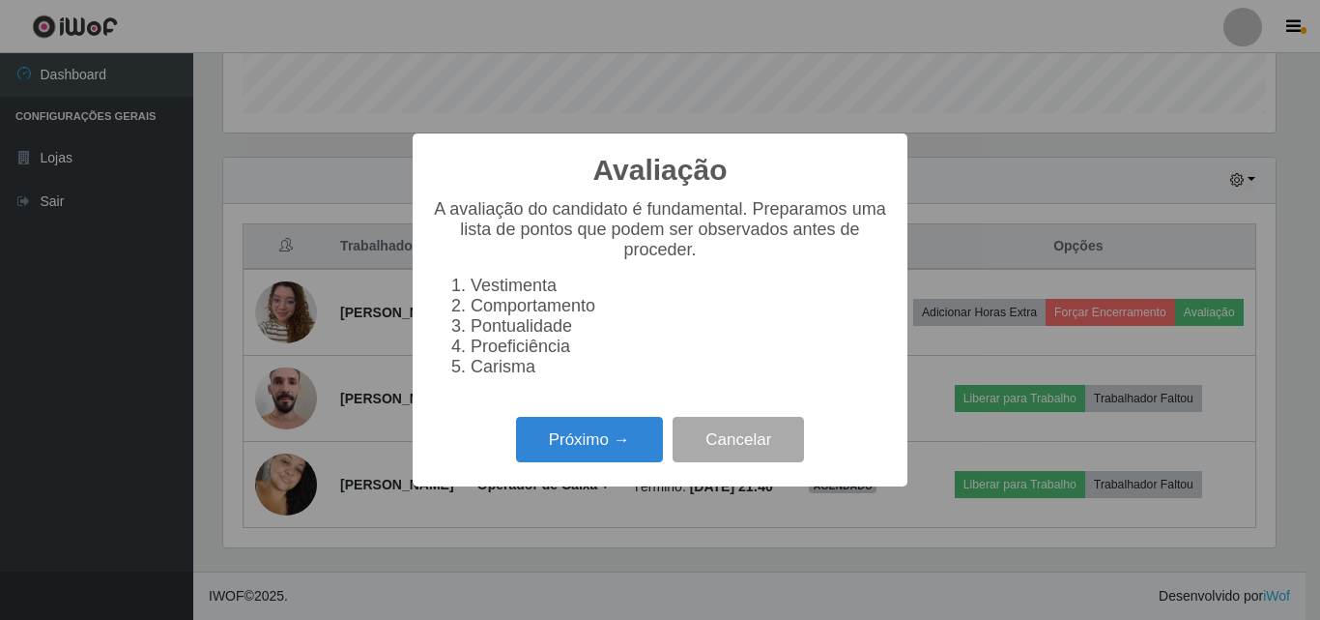
scroll to position [401, 1052]
click at [543, 457] on button "Próximo →" at bounding box center [589, 439] width 147 height 45
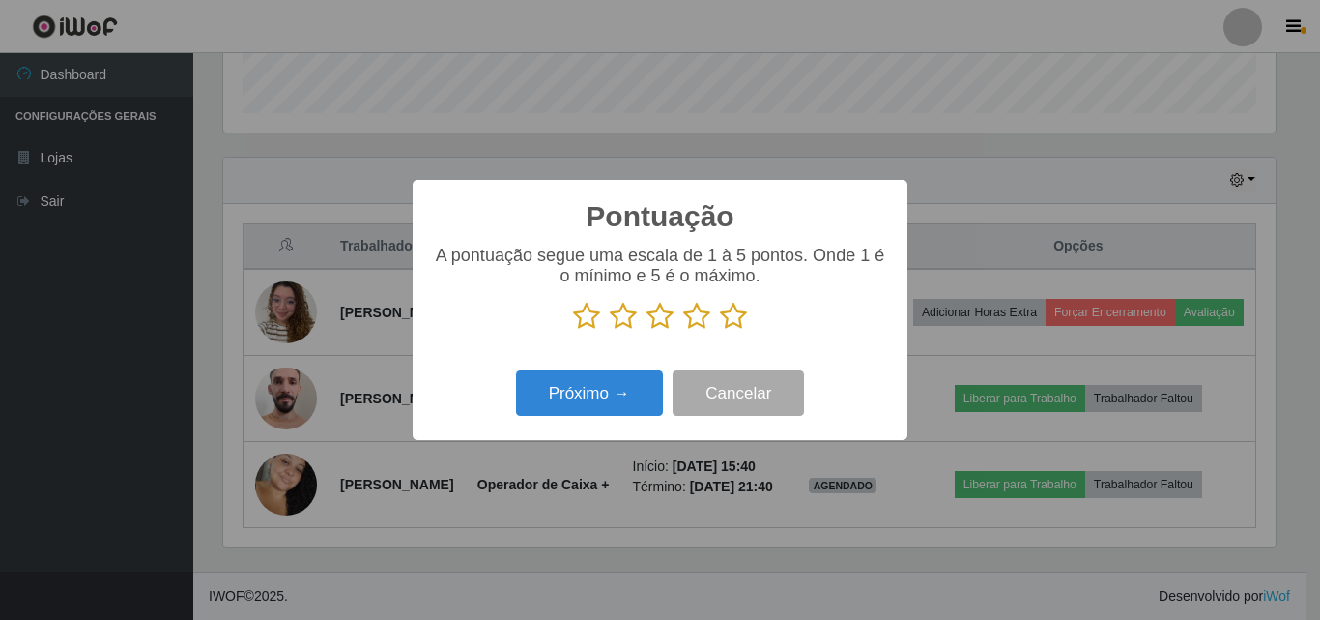
click at [723, 316] on icon at bounding box center [733, 316] width 27 height 29
click at [720, 331] on input "radio" at bounding box center [720, 331] width 0 height 0
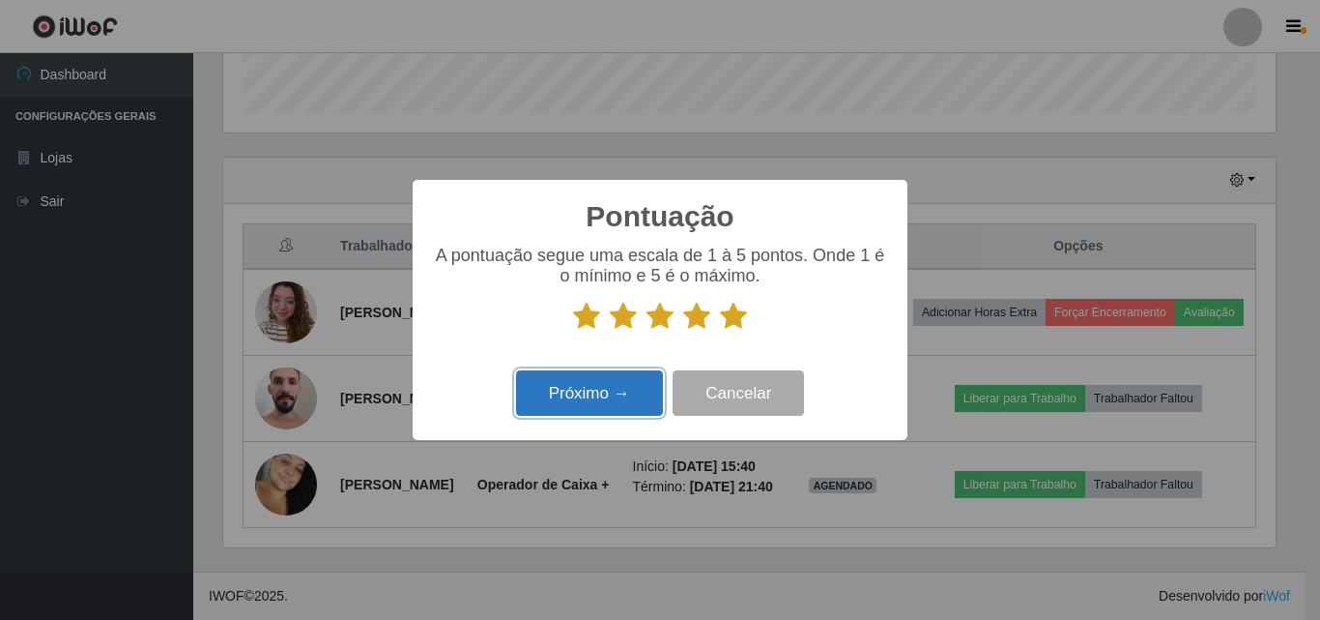
click at [659, 384] on button "Próximo →" at bounding box center [589, 392] width 147 height 45
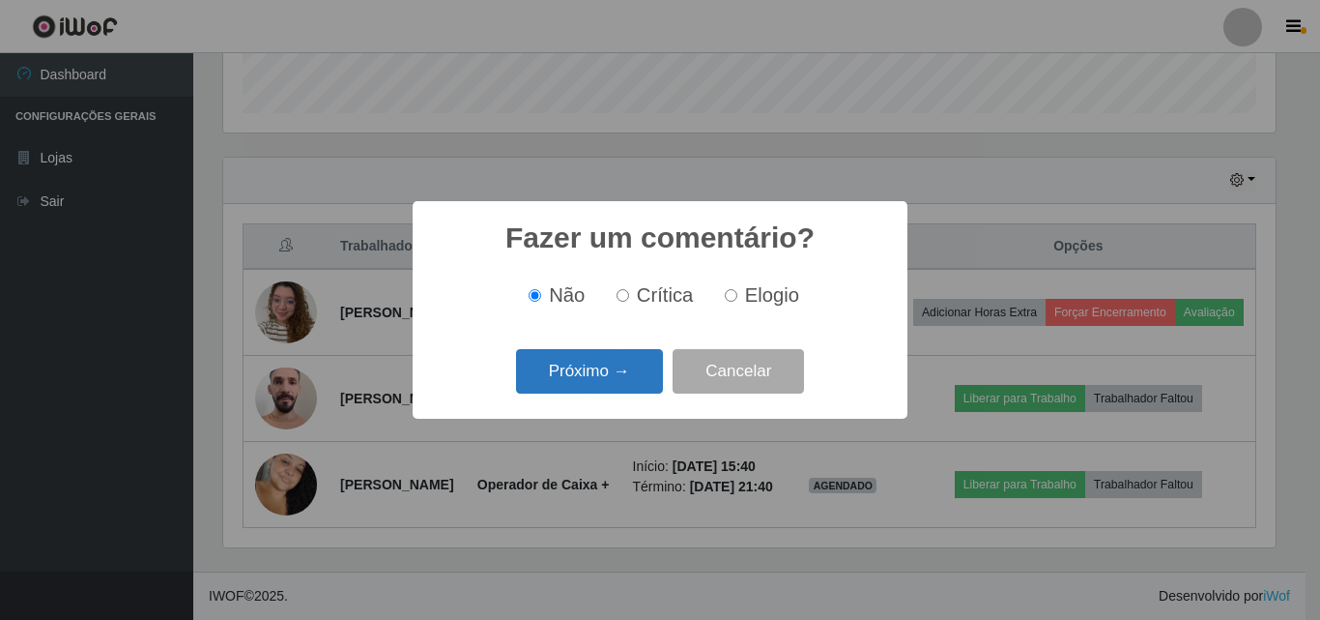
click at [595, 372] on button "Próximo →" at bounding box center [589, 371] width 147 height 45
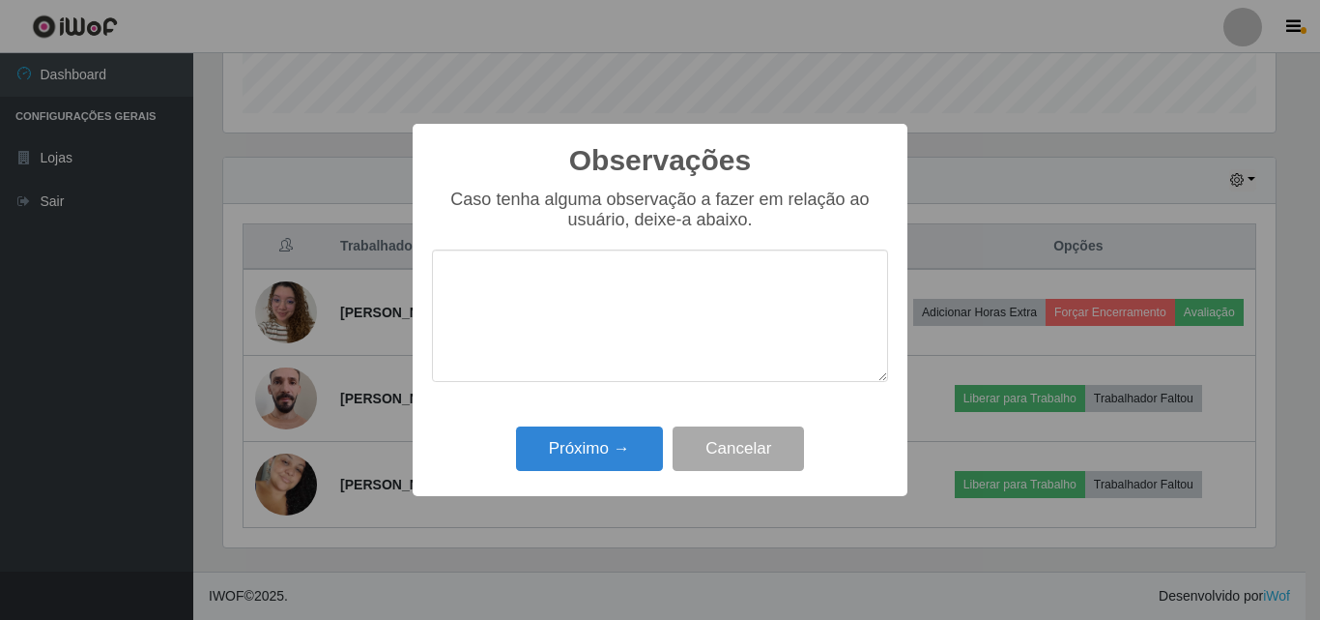
click at [595, 372] on textarea at bounding box center [660, 315] width 456 height 132
type textarea "Otima profissional"
click at [579, 419] on div "Observações × Caso tenha alguma observação a fazer em relação ao usuário, deixe…" at bounding box center [660, 310] width 495 height 372
click at [576, 427] on div "Próximo → Cancelar" at bounding box center [660, 447] width 456 height 55
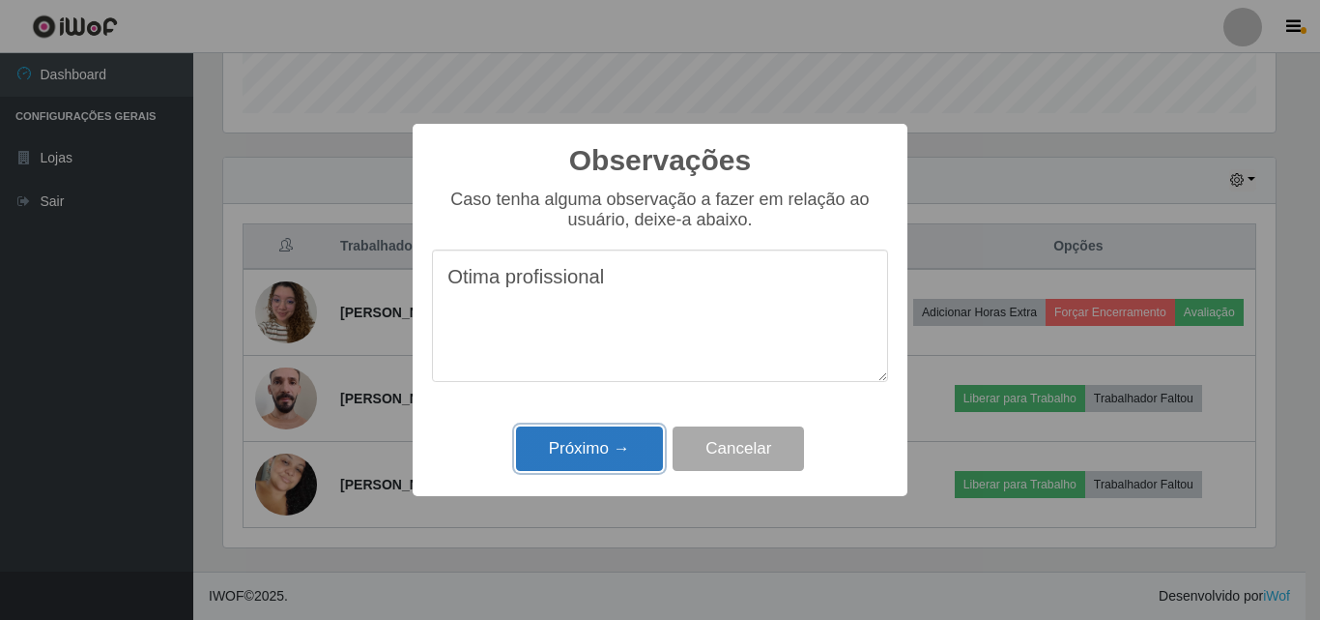
click at [576, 439] on button "Próximo →" at bounding box center [589, 448] width 147 height 45
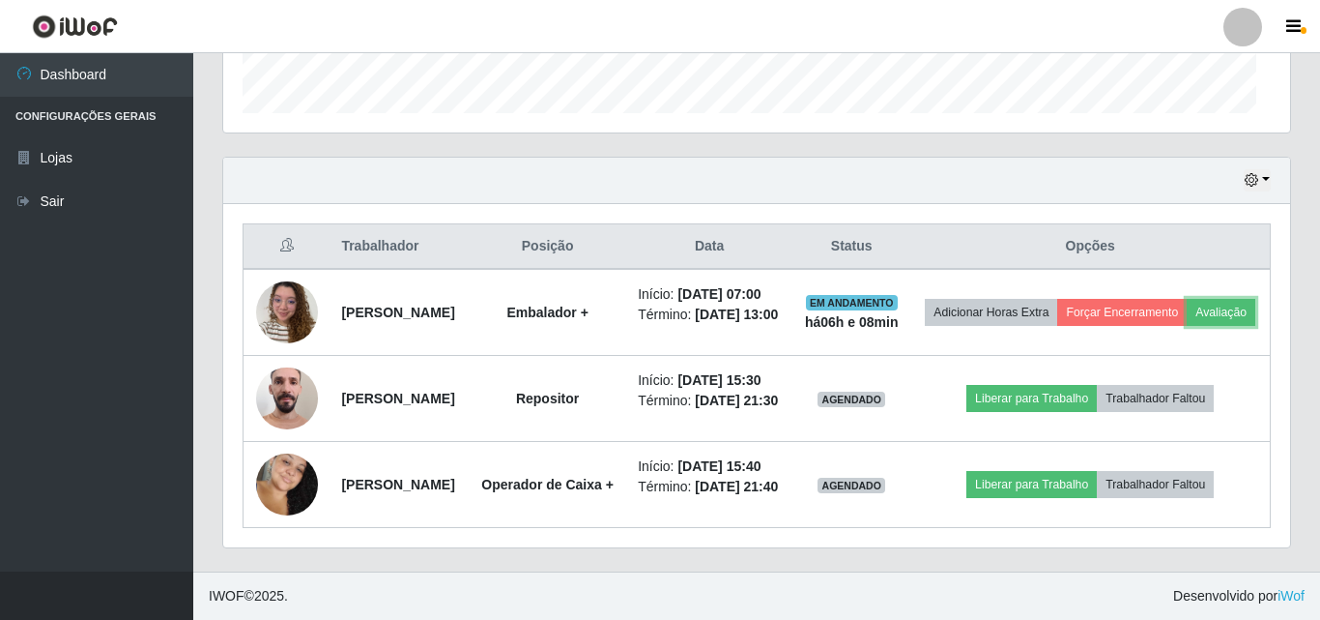
scroll to position [401, 1062]
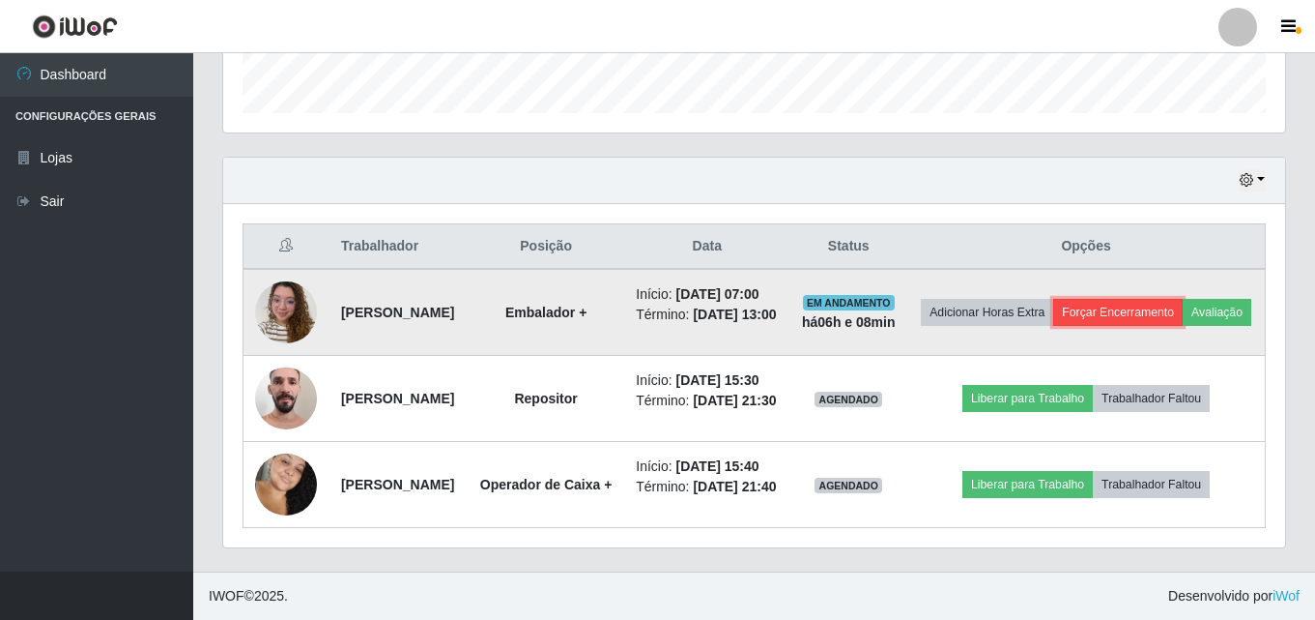
click at [1176, 299] on button "Forçar Encerramento" at bounding box center [1118, 312] width 130 height 27
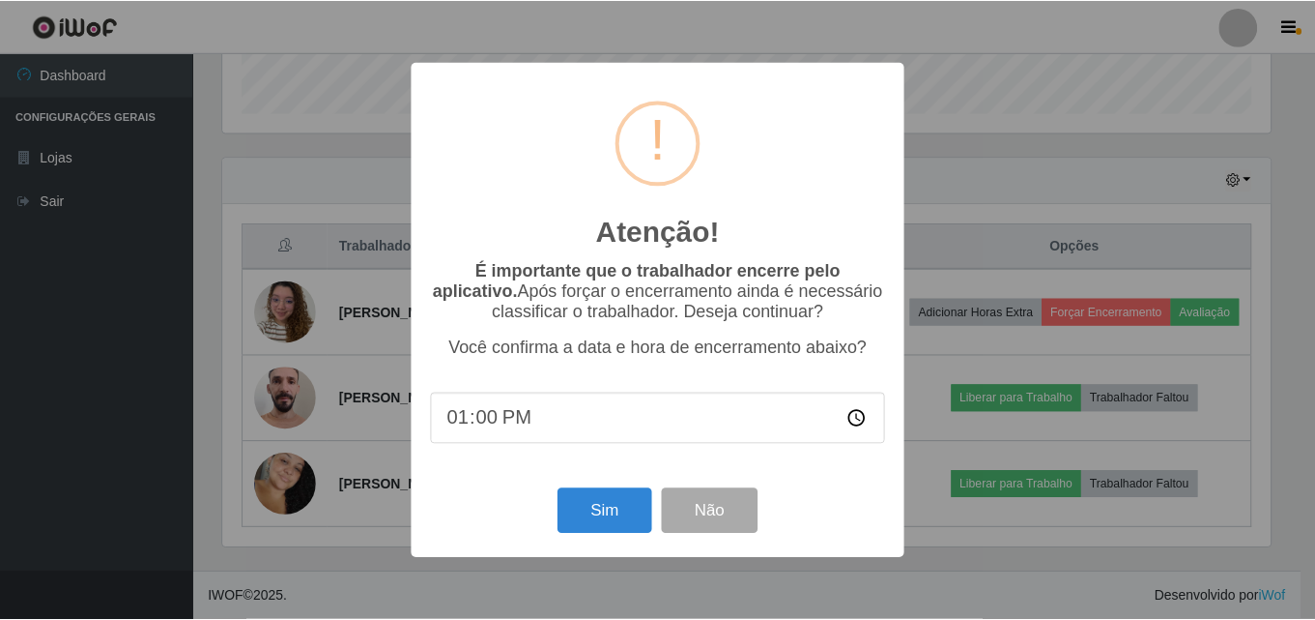
scroll to position [401, 1052]
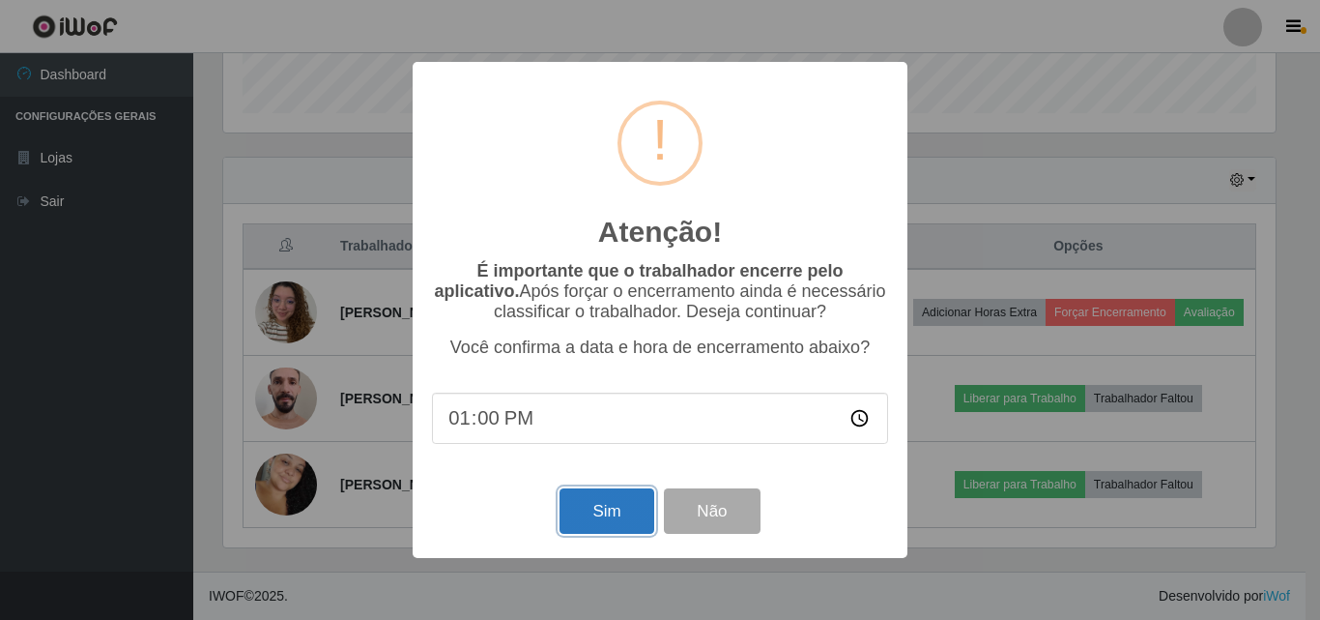
click at [582, 506] on button "Sim" at bounding box center [607, 510] width 94 height 45
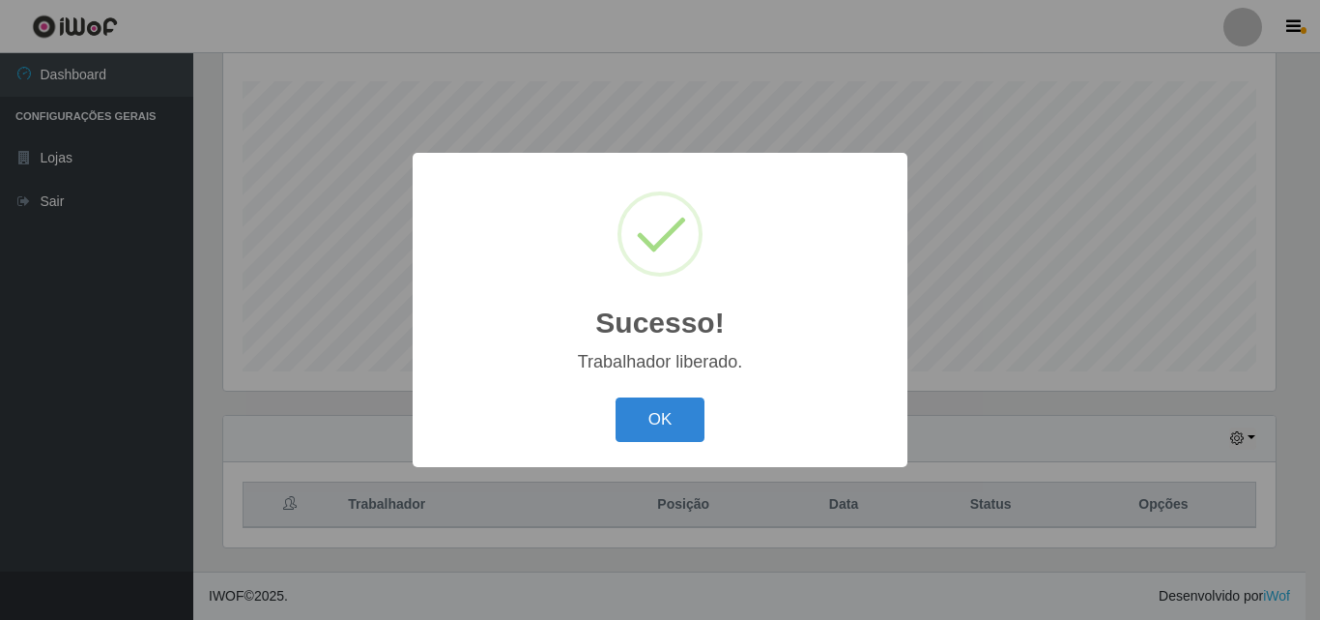
click at [601, 418] on div "OK Cancel" at bounding box center [660, 418] width 456 height 55
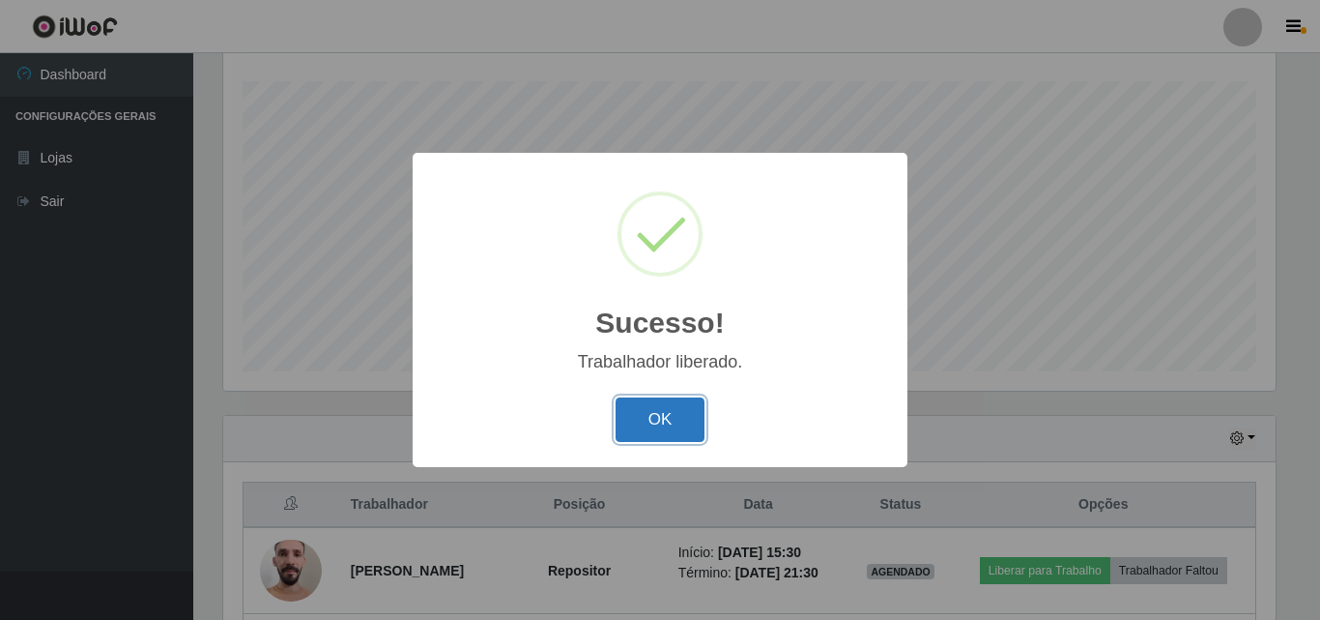
click at [641, 424] on button "OK" at bounding box center [661, 419] width 90 height 45
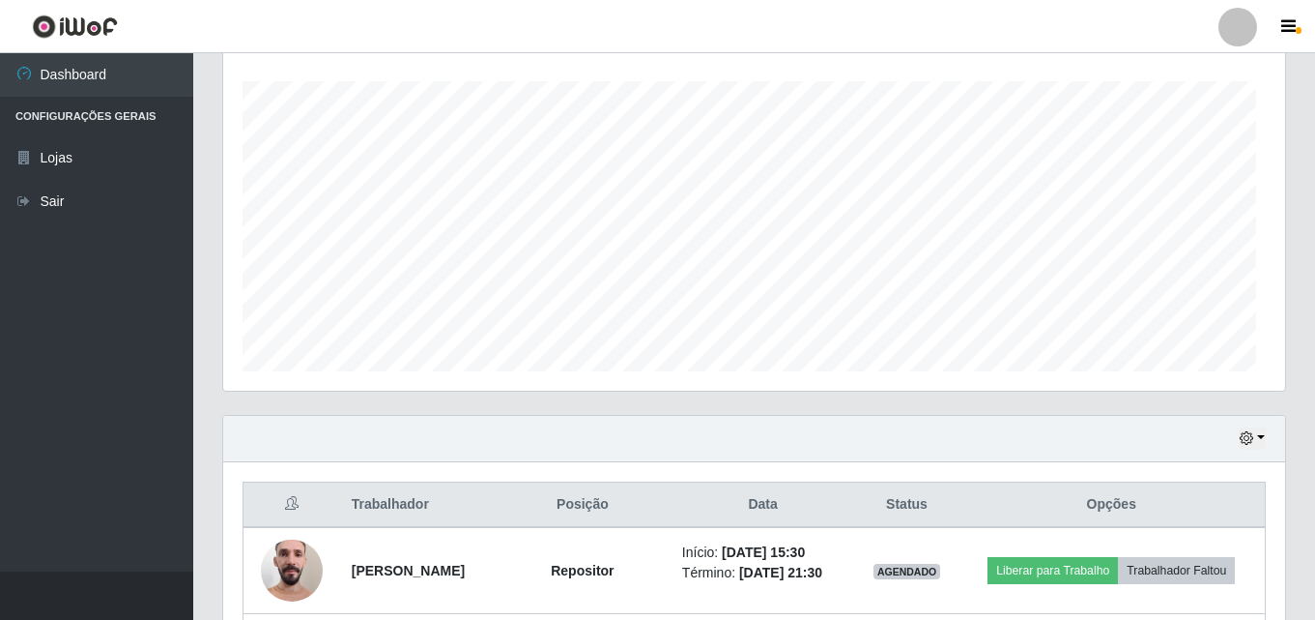
scroll to position [401, 1062]
